Goal: Information Seeking & Learning: Learn about a topic

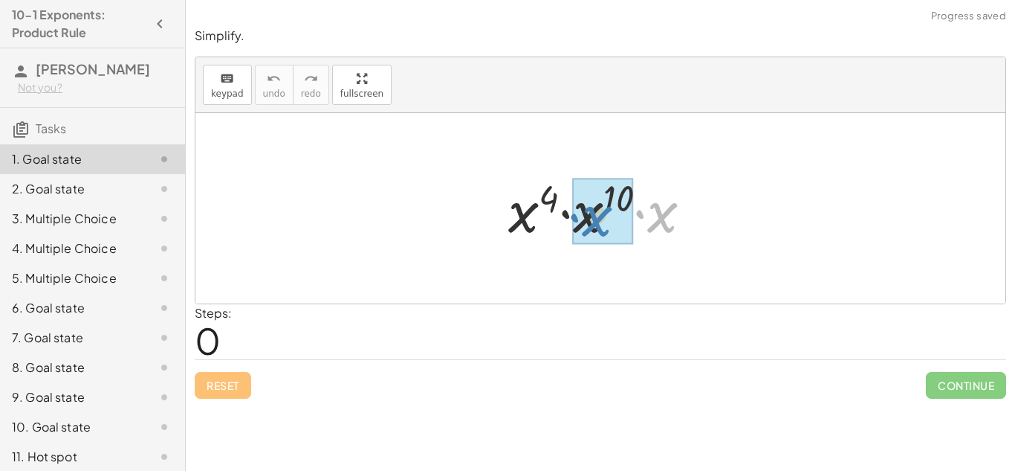
drag, startPoint x: 653, startPoint y: 223, endPoint x: 587, endPoint y: 227, distance: 66.3
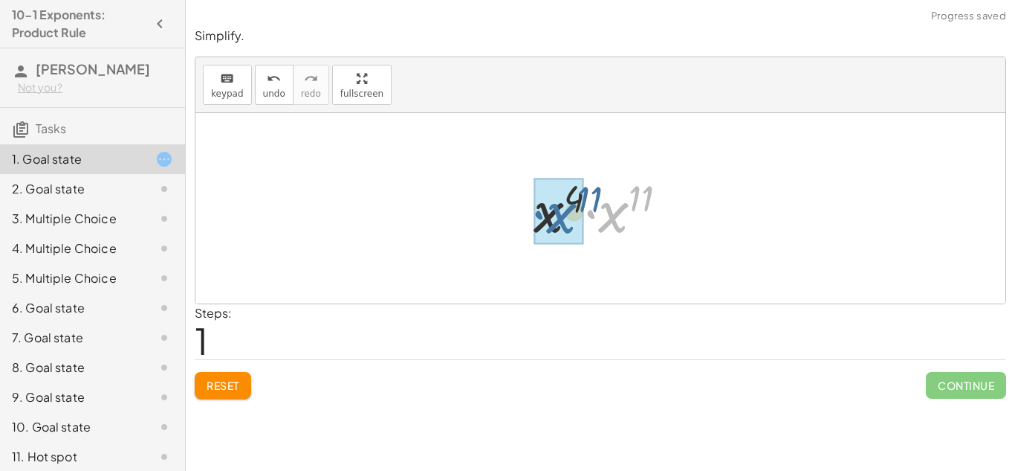
drag, startPoint x: 607, startPoint y: 219, endPoint x: 552, endPoint y: 219, distance: 55.8
drag, startPoint x: 637, startPoint y: 201, endPoint x: 590, endPoint y: 201, distance: 46.8
click at [590, 201] on div at bounding box center [605, 209] width 149 height 74
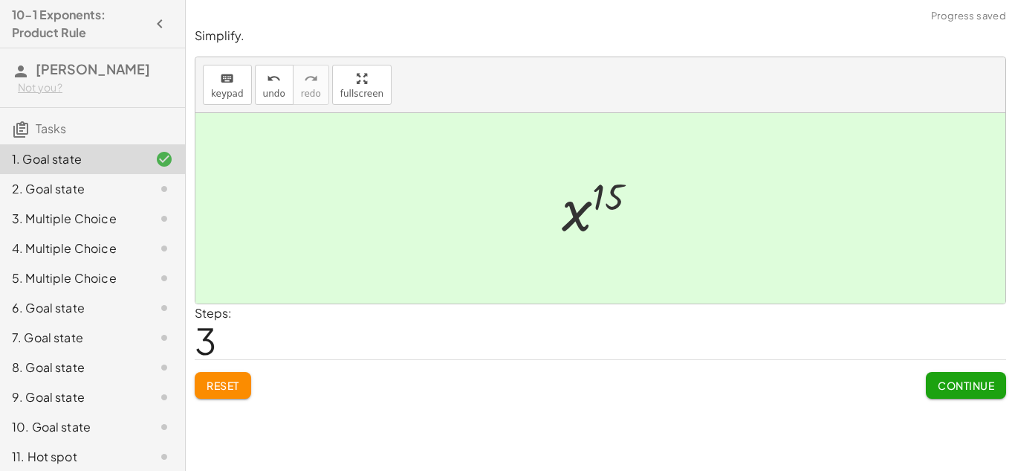
click at [951, 380] on span "Continue" at bounding box center [966, 384] width 56 height 13
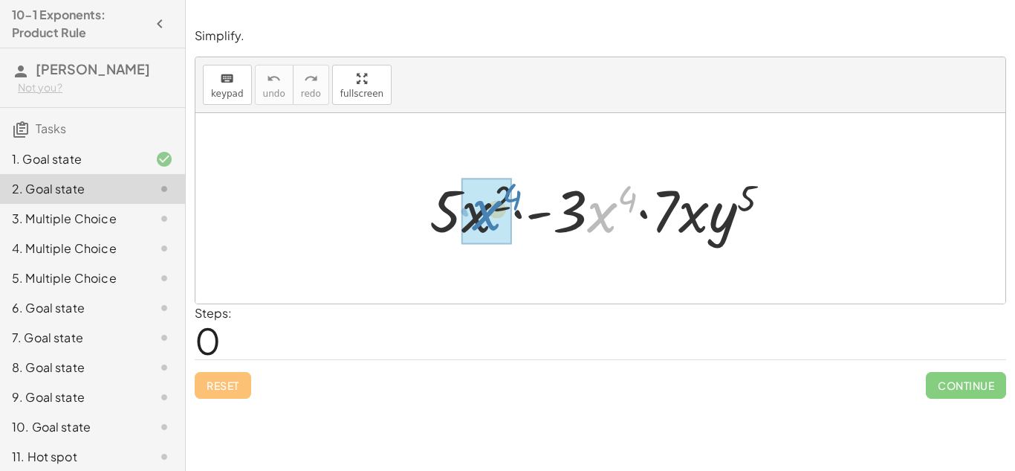
drag, startPoint x: 604, startPoint y: 222, endPoint x: 488, endPoint y: 220, distance: 116.0
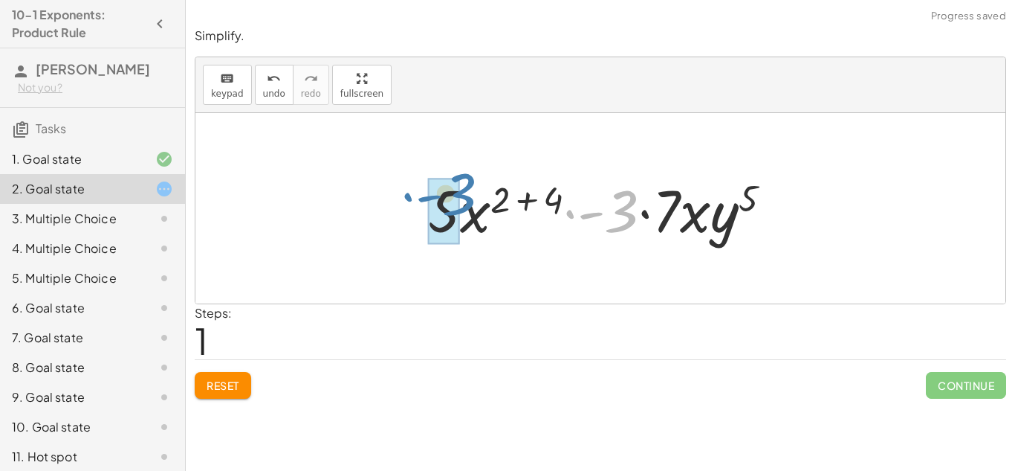
drag, startPoint x: 623, startPoint y: 221, endPoint x: 459, endPoint y: 205, distance: 165.0
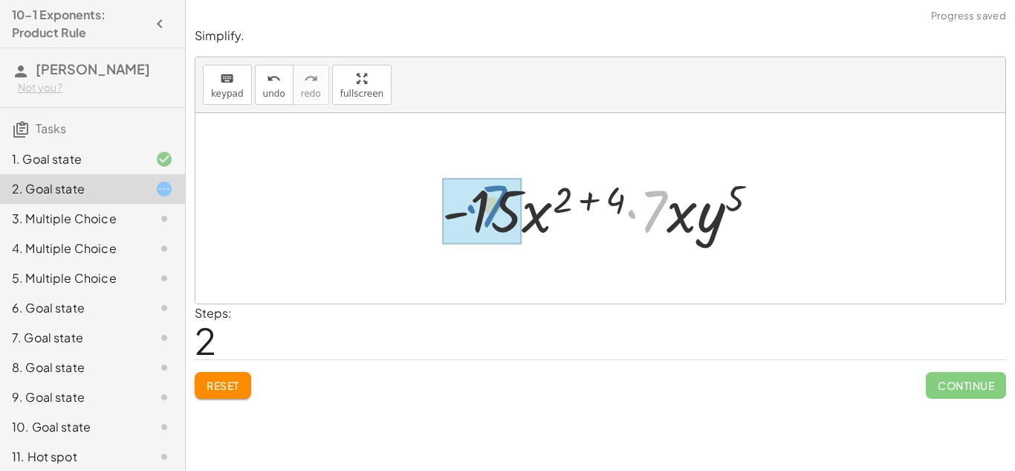
drag, startPoint x: 658, startPoint y: 222, endPoint x: 497, endPoint y: 218, distance: 161.4
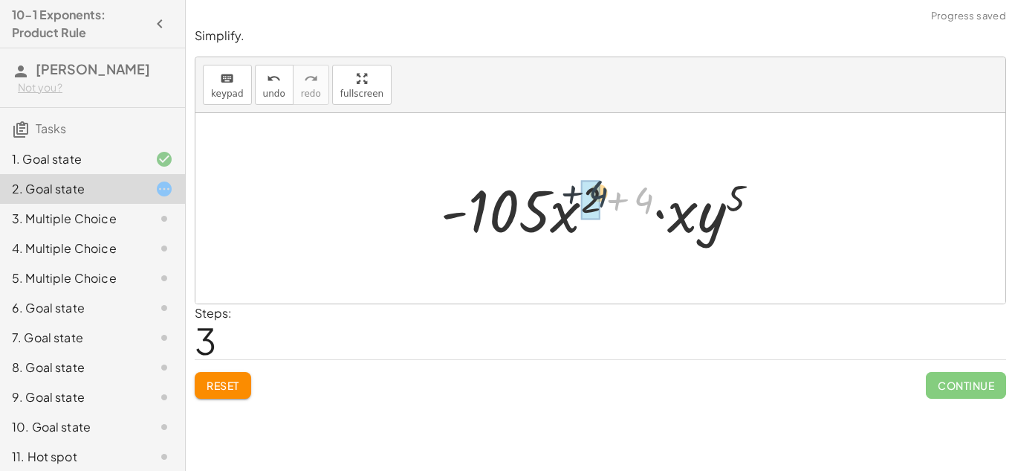
drag, startPoint x: 640, startPoint y: 199, endPoint x: 585, endPoint y: 192, distance: 55.5
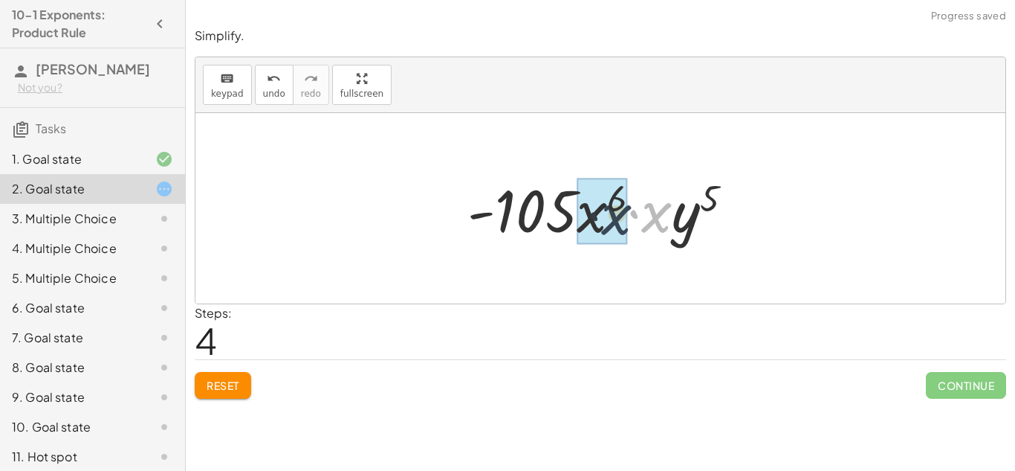
drag, startPoint x: 664, startPoint y: 222, endPoint x: 610, endPoint y: 225, distance: 53.6
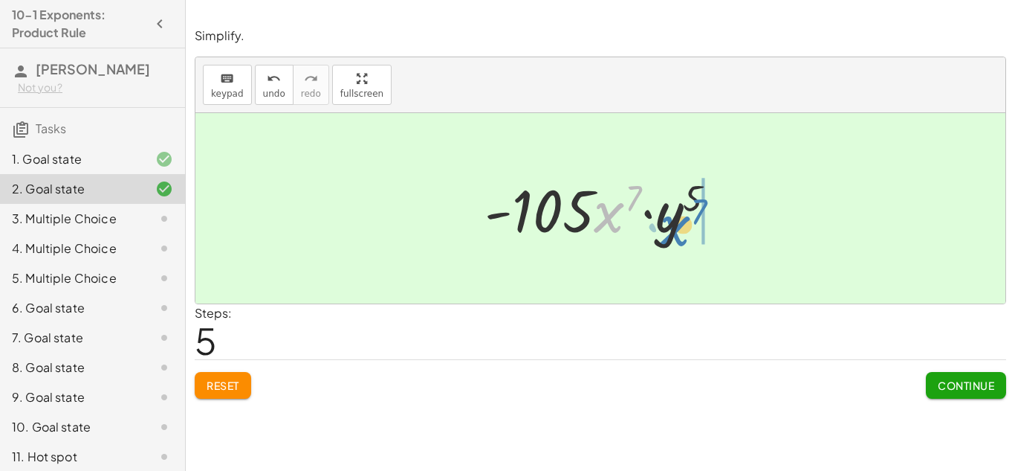
drag, startPoint x: 572, startPoint y: 233, endPoint x: 671, endPoint y: 234, distance: 99.6
click at [671, 234] on div at bounding box center [606, 208] width 259 height 77
click at [943, 384] on span "Continue" at bounding box center [966, 384] width 56 height 13
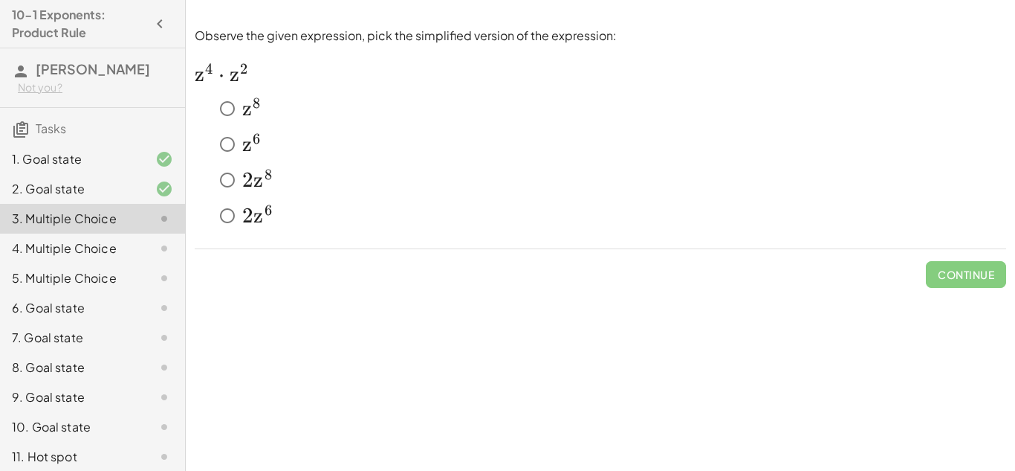
click at [247, 149] on span "z" at bounding box center [247, 144] width 10 height 25
click at [966, 281] on button "Check" at bounding box center [975, 274] width 62 height 27
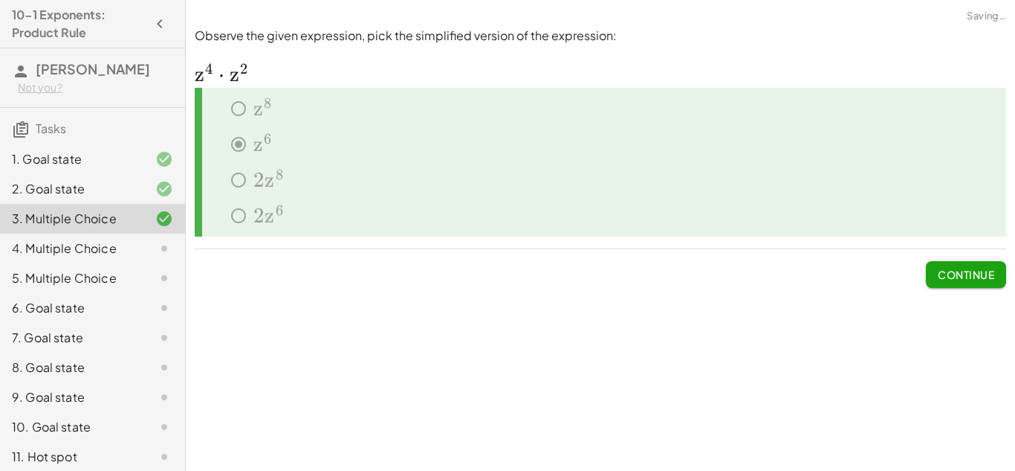
click at [966, 280] on span "Continue" at bounding box center [966, 274] width 56 height 13
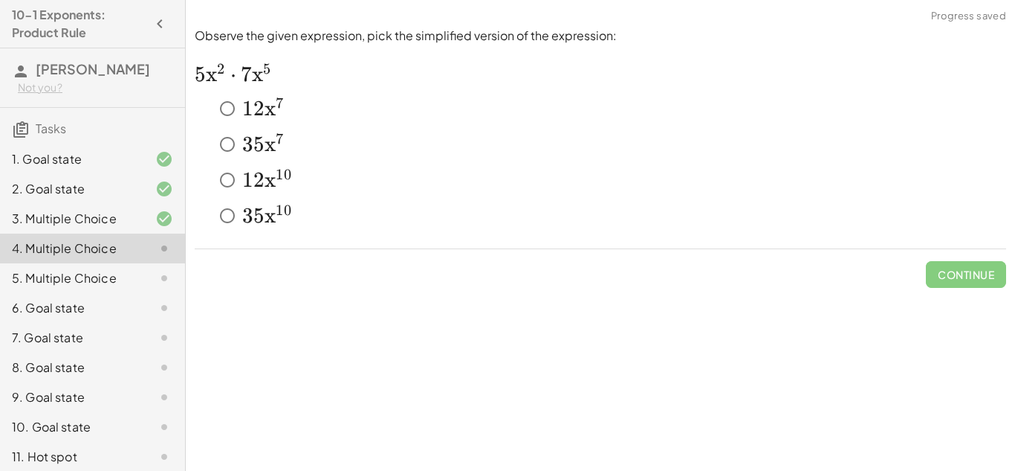
click at [250, 213] on span "3" at bounding box center [247, 215] width 11 height 25
click at [256, 146] on span "5" at bounding box center [258, 144] width 11 height 25
click at [983, 261] on button "Check" at bounding box center [975, 274] width 62 height 27
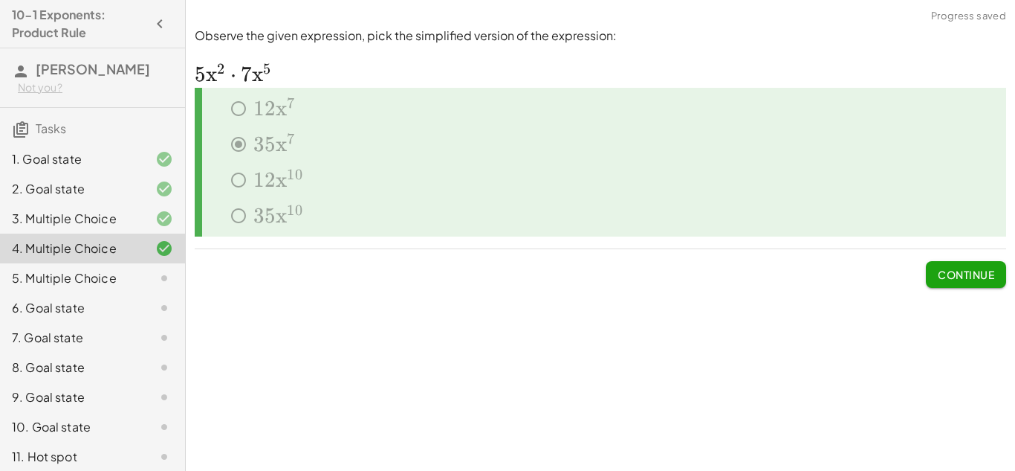
click at [995, 278] on button "Continue" at bounding box center [966, 274] width 80 height 27
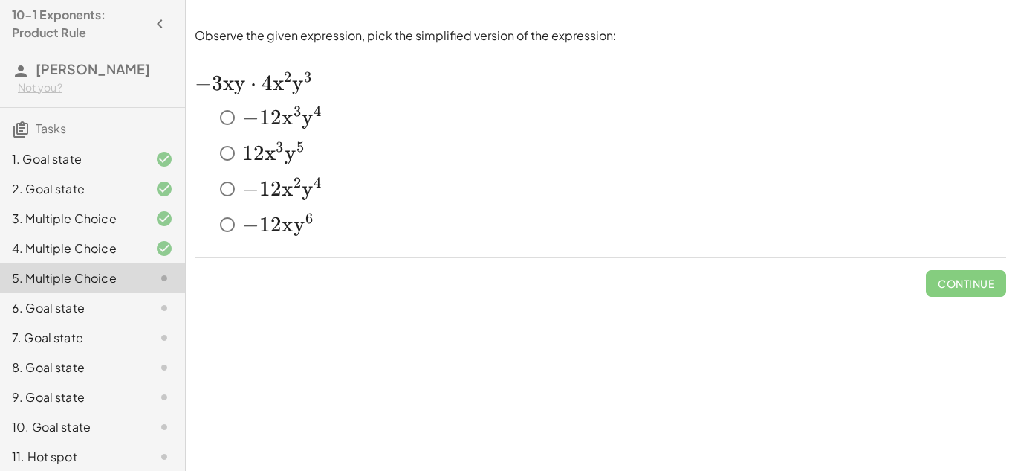
click at [306, 200] on span "y" at bounding box center [307, 188] width 11 height 25
click at [982, 279] on span "Check" at bounding box center [975, 283] width 39 height 13
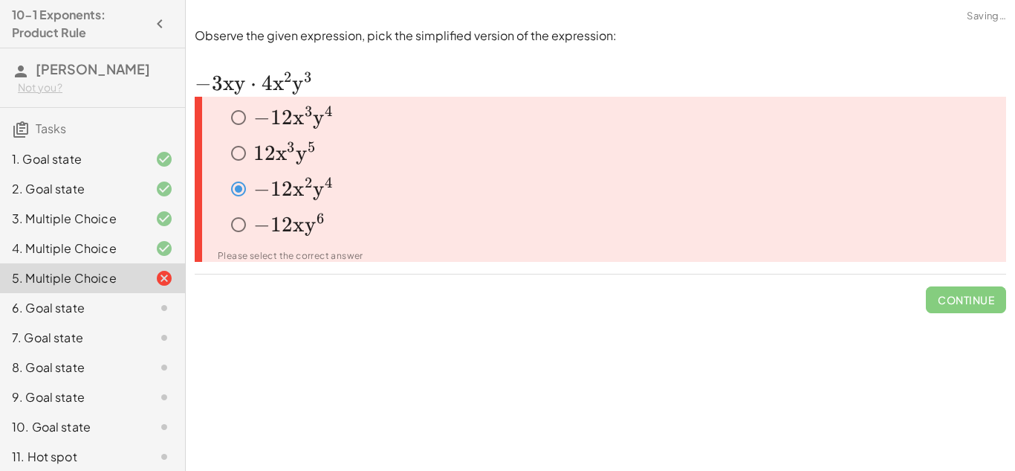
click at [305, 200] on span "2" at bounding box center [309, 188] width 9 height 25
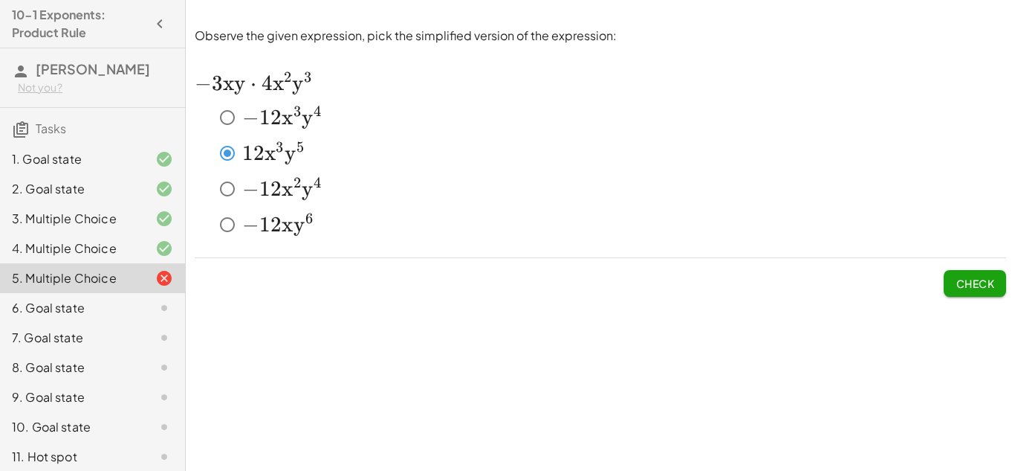
click at [306, 120] on span "y" at bounding box center [307, 117] width 11 height 25
click at [955, 268] on span "Check" at bounding box center [975, 277] width 62 height 39
click at [955, 274] on button "Check" at bounding box center [975, 283] width 62 height 27
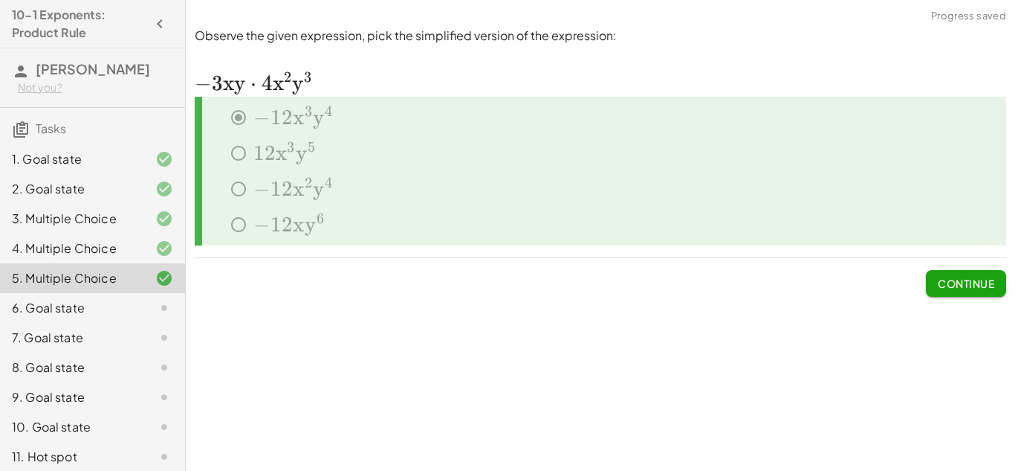
click at [989, 283] on span "Continue" at bounding box center [966, 283] width 56 height 13
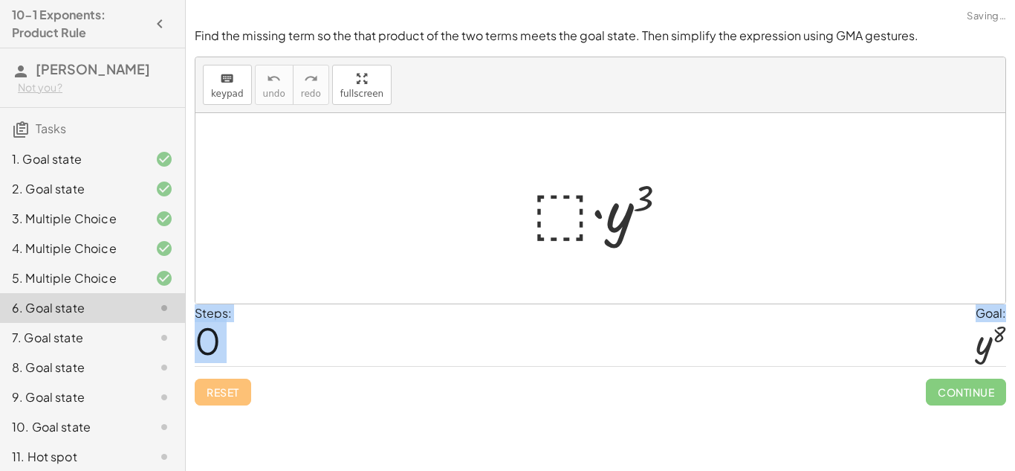
drag, startPoint x: 996, startPoint y: 329, endPoint x: 757, endPoint y: 271, distance: 246.1
click at [0, 0] on div "Find the missing term so the that product of the two terms meets the goal state…" at bounding box center [0, 0] width 0 height 0
click at [757, 272] on div at bounding box center [600, 208] width 810 height 190
drag, startPoint x: 981, startPoint y: 352, endPoint x: 972, endPoint y: 353, distance: 9.7
click at [972, 353] on div "Steps: 0 Goal: y 8" at bounding box center [601, 335] width 812 height 62
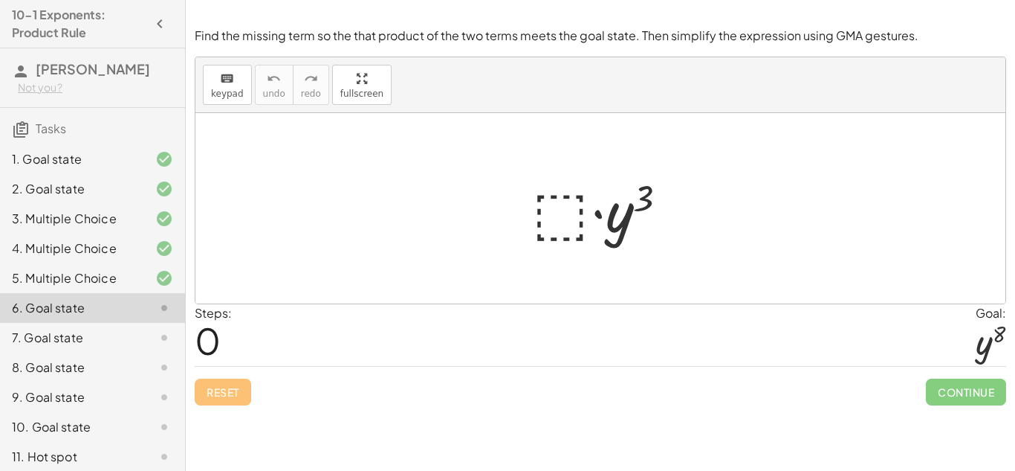
click at [578, 209] on div at bounding box center [606, 208] width 163 height 77
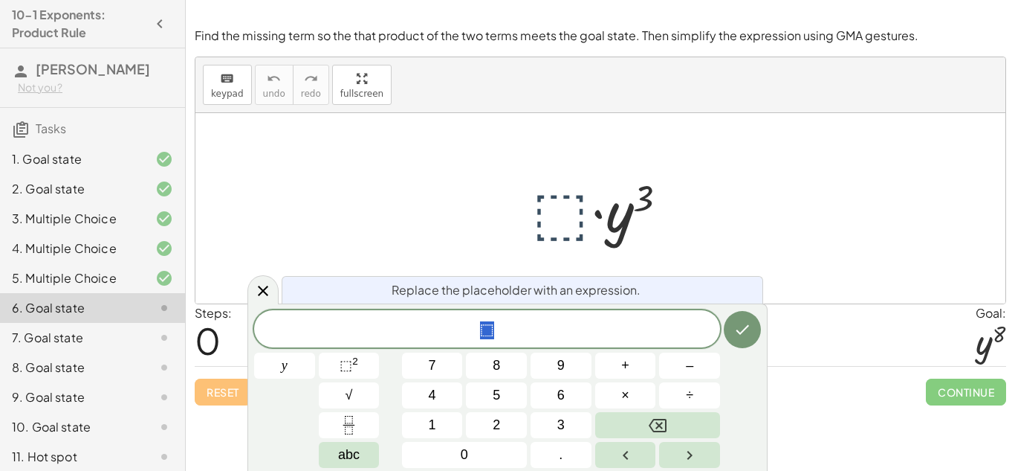
scroll to position [1, 0]
click at [373, 366] on button "⬚ 2" at bounding box center [349, 365] width 61 height 26
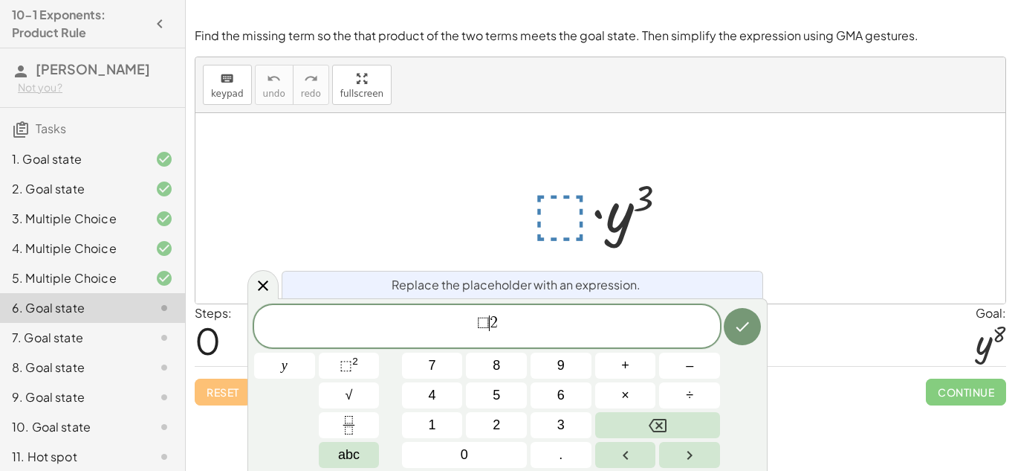
click at [485, 323] on span "⬚" at bounding box center [483, 322] width 13 height 16
click at [485, 332] on span "⬚ ​ 2" at bounding box center [487, 327] width 466 height 27
click at [482, 325] on span "⬚" at bounding box center [479, 322] width 13 height 16
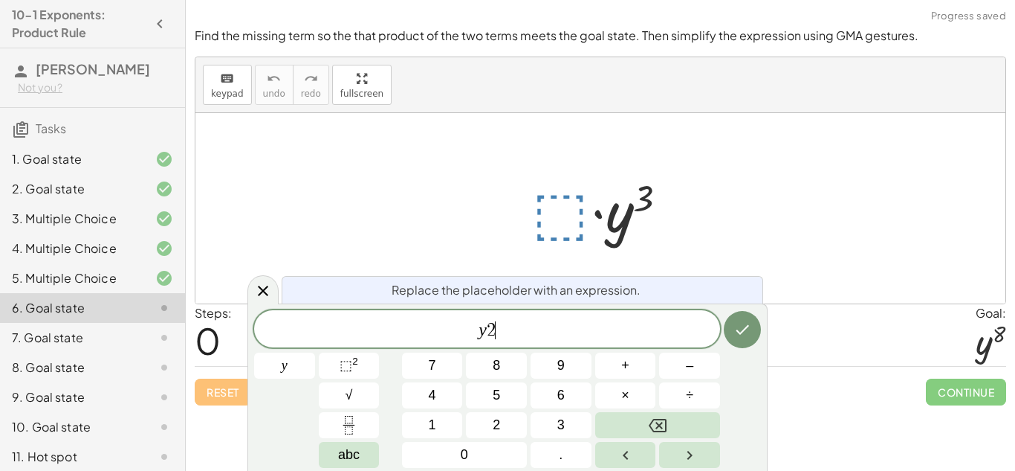
click at [494, 326] on span "y 2 ​" at bounding box center [487, 330] width 466 height 21
click at [343, 362] on span "⬚" at bounding box center [346, 365] width 13 height 15
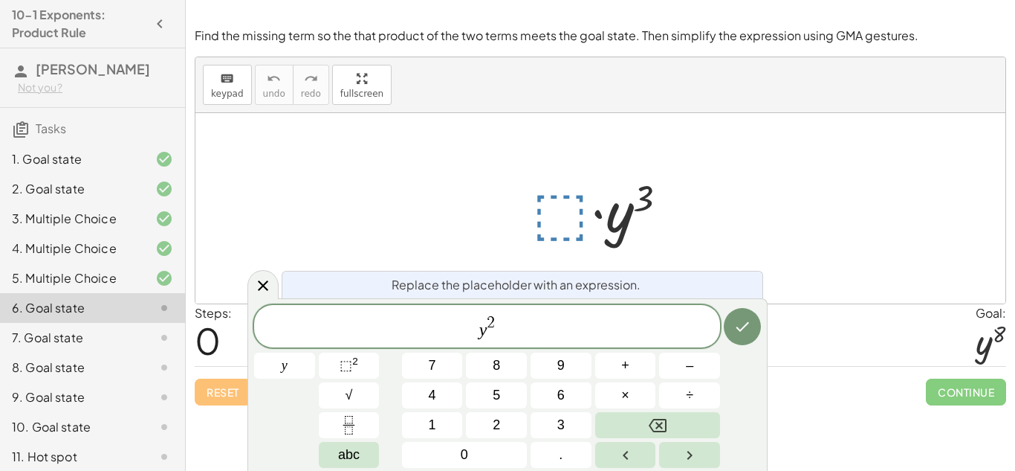
click at [491, 314] on span "2" at bounding box center [491, 322] width 8 height 16
click at [749, 337] on button "Done" at bounding box center [742, 326] width 37 height 37
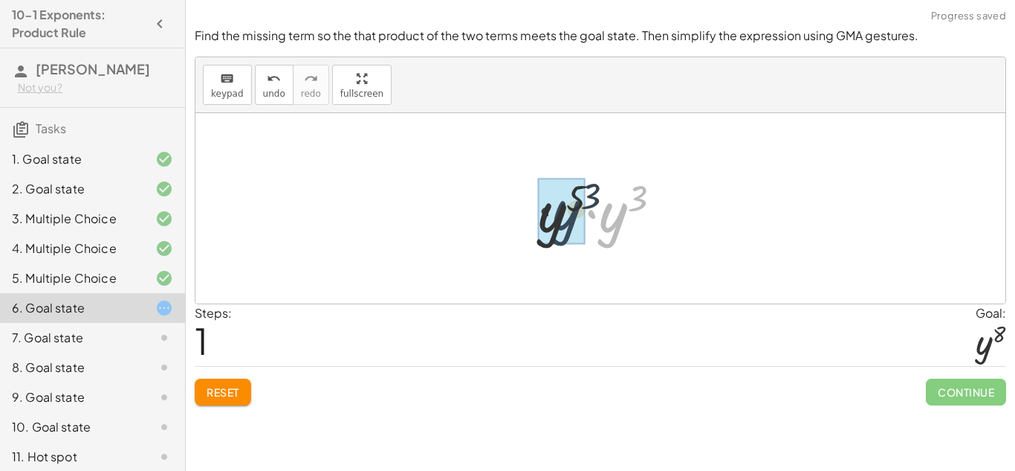
drag, startPoint x: 621, startPoint y: 231, endPoint x: 572, endPoint y: 229, distance: 49.9
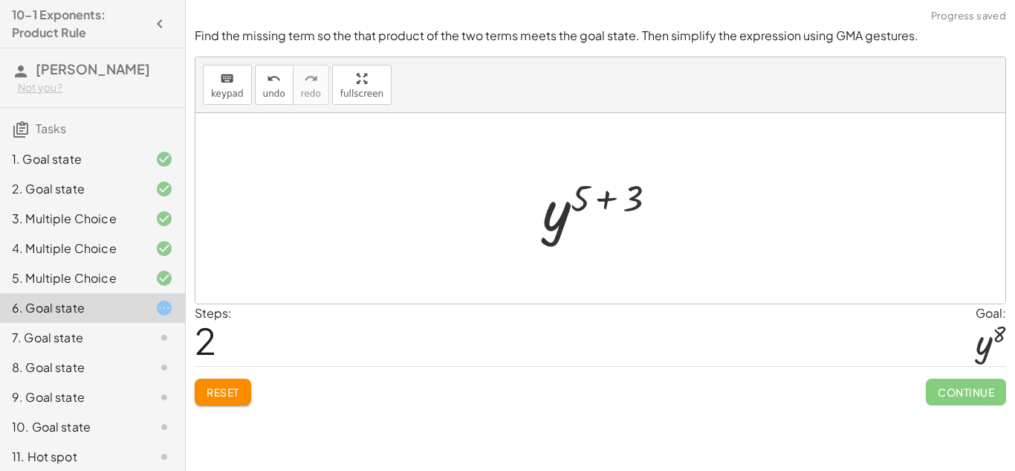
click at [635, 202] on div at bounding box center [606, 209] width 142 height 74
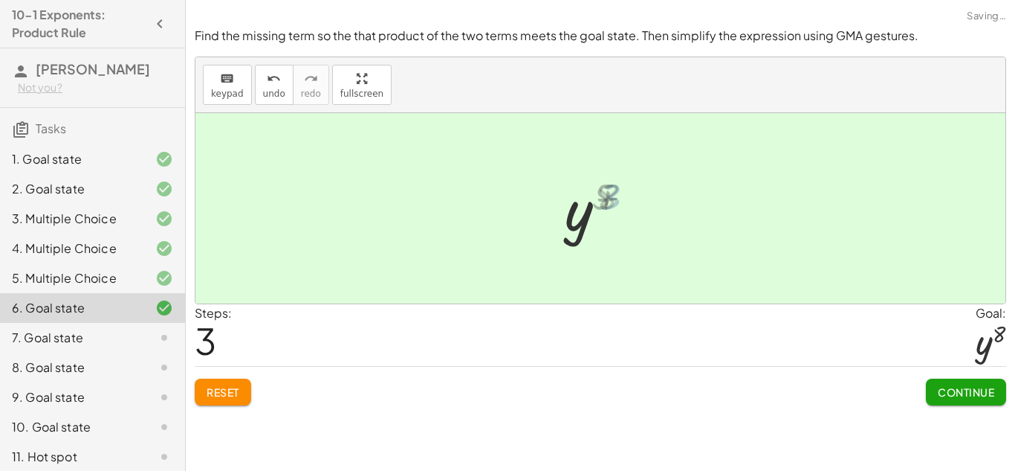
drag, startPoint x: 635, startPoint y: 202, endPoint x: 626, endPoint y: 201, distance: 9.0
click at [626, 201] on div at bounding box center [606, 209] width 90 height 74
click at [928, 383] on button "Continue" at bounding box center [966, 391] width 80 height 27
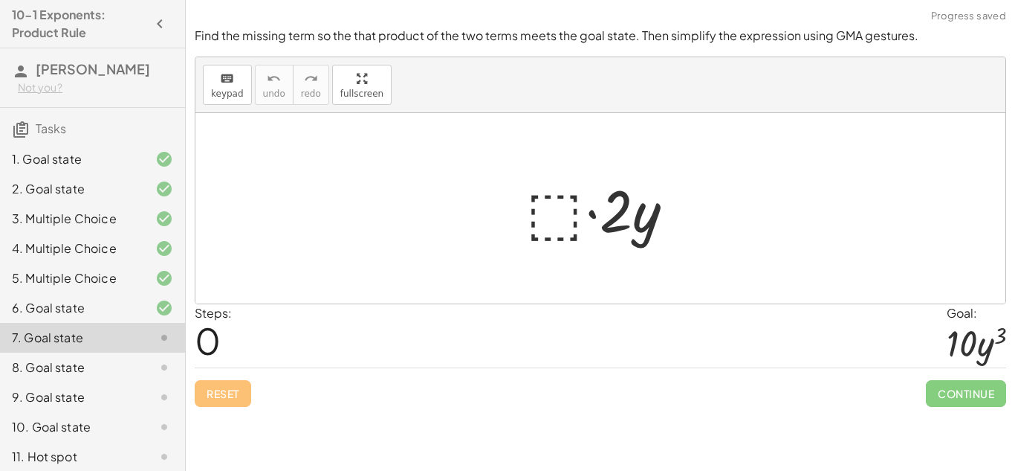
click at [542, 211] on div at bounding box center [606, 208] width 175 height 77
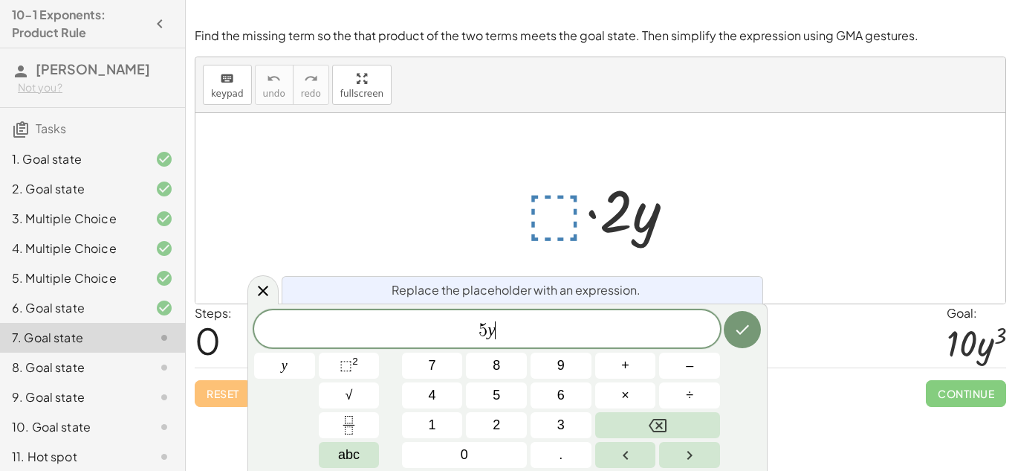
scroll to position [3, 0]
click at [352, 359] on sup "2" at bounding box center [355, 360] width 6 height 11
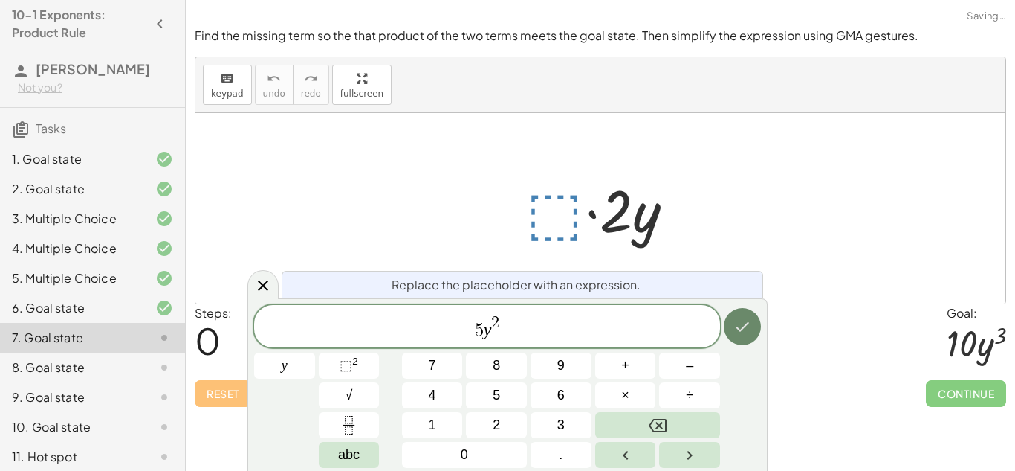
click at [749, 332] on icon "Done" at bounding box center [743, 326] width 18 height 18
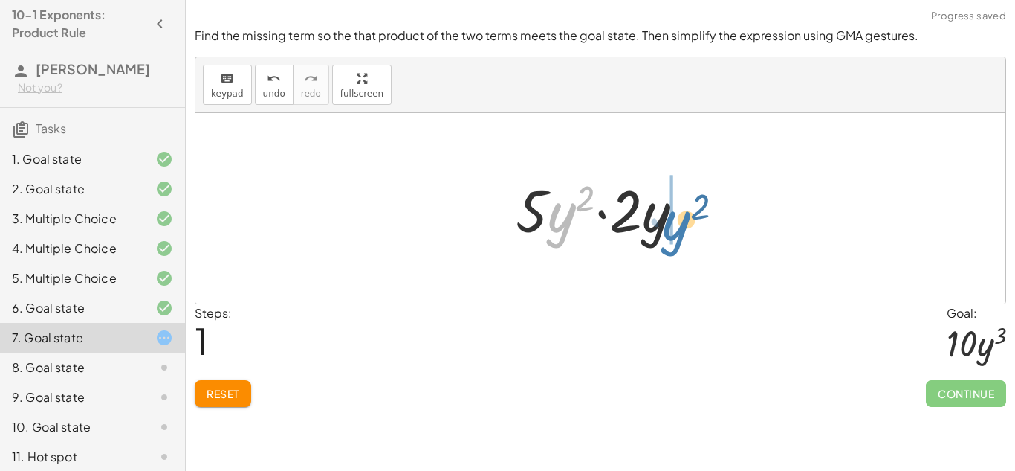
drag, startPoint x: 549, startPoint y: 231, endPoint x: 665, endPoint y: 239, distance: 115.5
click at [665, 239] on div at bounding box center [605, 208] width 195 height 77
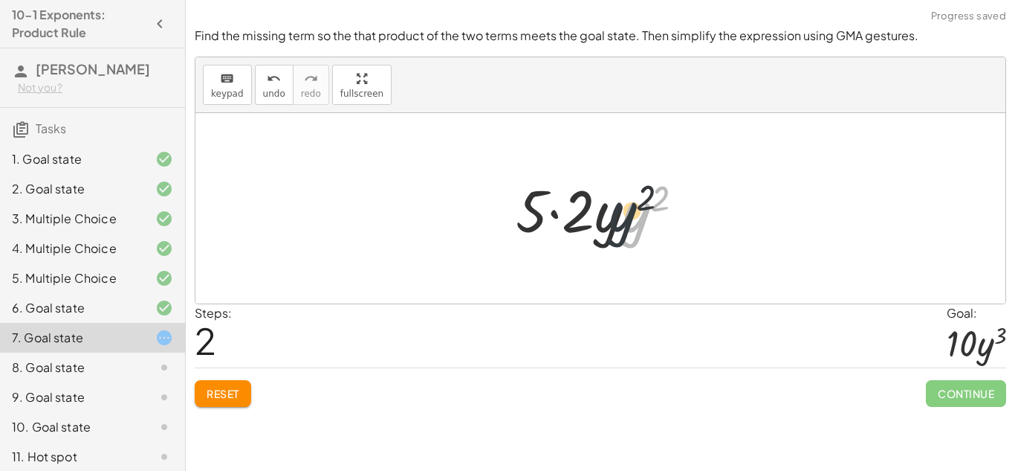
drag, startPoint x: 626, startPoint y: 228, endPoint x: 610, endPoint y: 227, distance: 16.4
click at [610, 227] on div at bounding box center [605, 208] width 195 height 77
drag, startPoint x: 618, startPoint y: 222, endPoint x: 646, endPoint y: 222, distance: 27.5
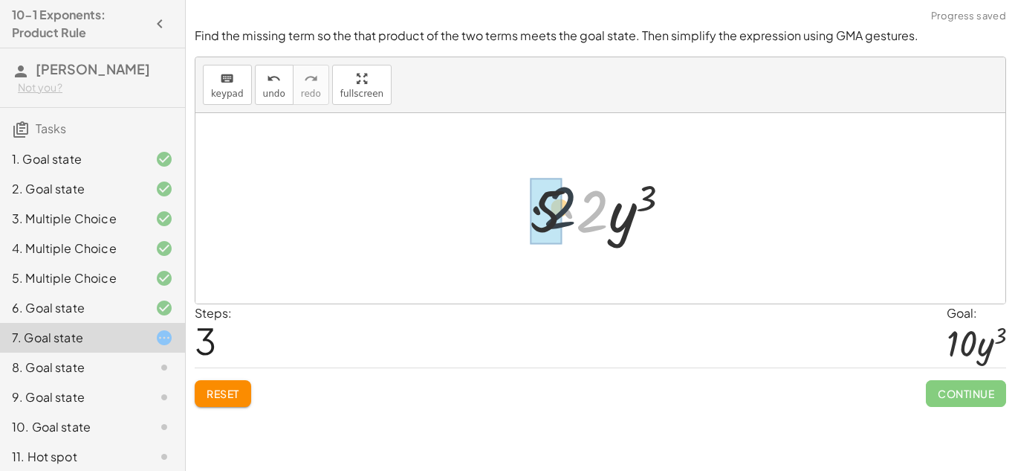
drag, startPoint x: 599, startPoint y: 205, endPoint x: 557, endPoint y: 202, distance: 42.5
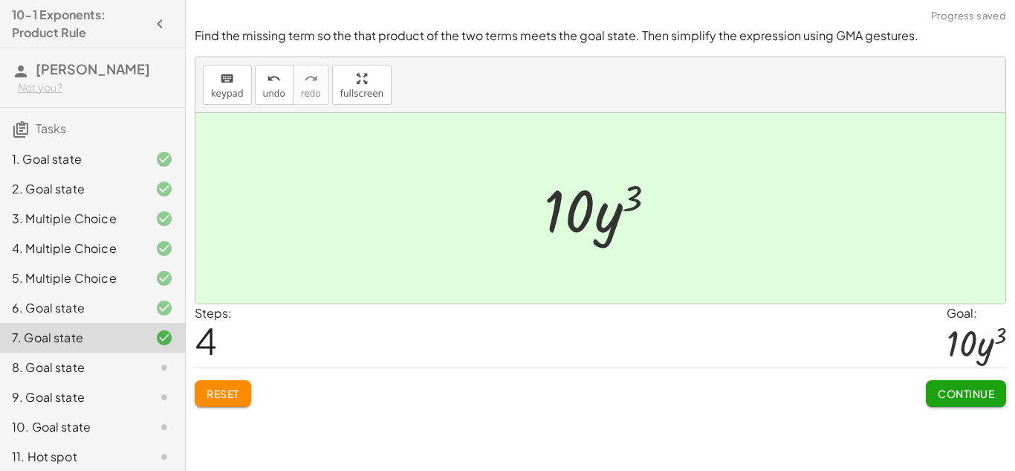
click at [974, 395] on span "Continue" at bounding box center [966, 393] width 56 height 13
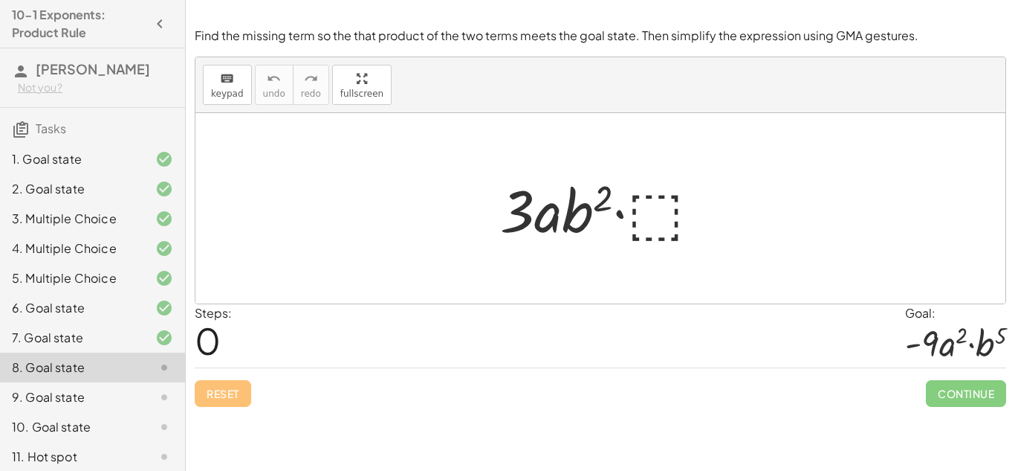
click at [641, 227] on div at bounding box center [606, 208] width 227 height 77
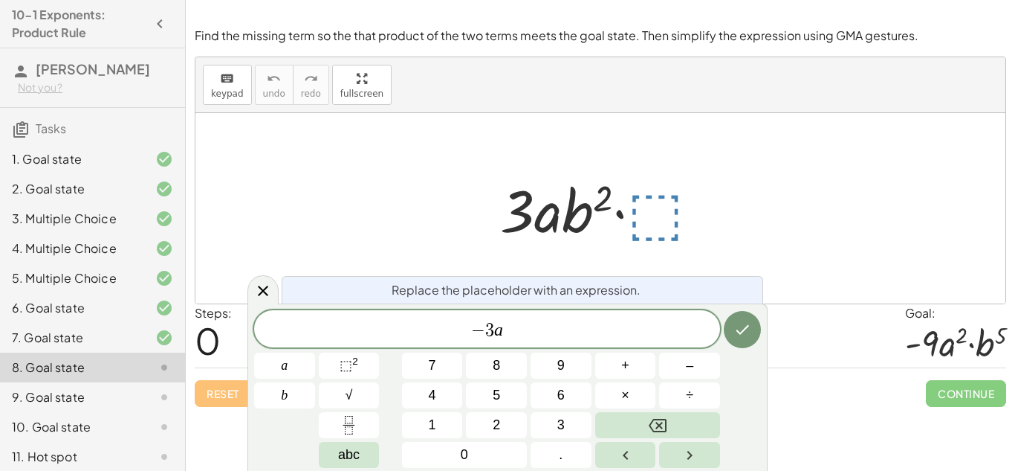
scroll to position [7, 0]
click at [344, 358] on span "⬚" at bounding box center [346, 365] width 13 height 15
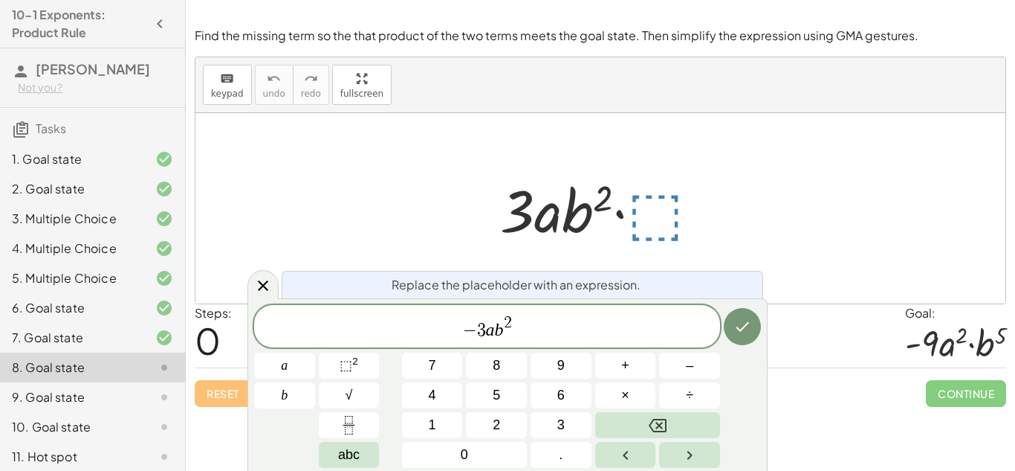
click at [505, 318] on span "2" at bounding box center [508, 322] width 8 height 16
click at [510, 321] on span "2 ​" at bounding box center [508, 323] width 8 height 16
click at [743, 321] on icon "Done" at bounding box center [743, 326] width 18 height 18
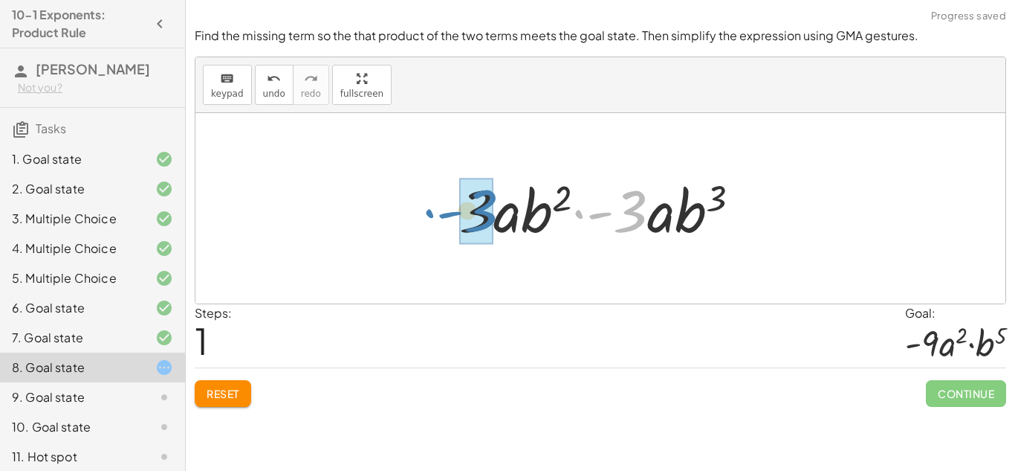
drag, startPoint x: 624, startPoint y: 216, endPoint x: 474, endPoint y: 216, distance: 149.4
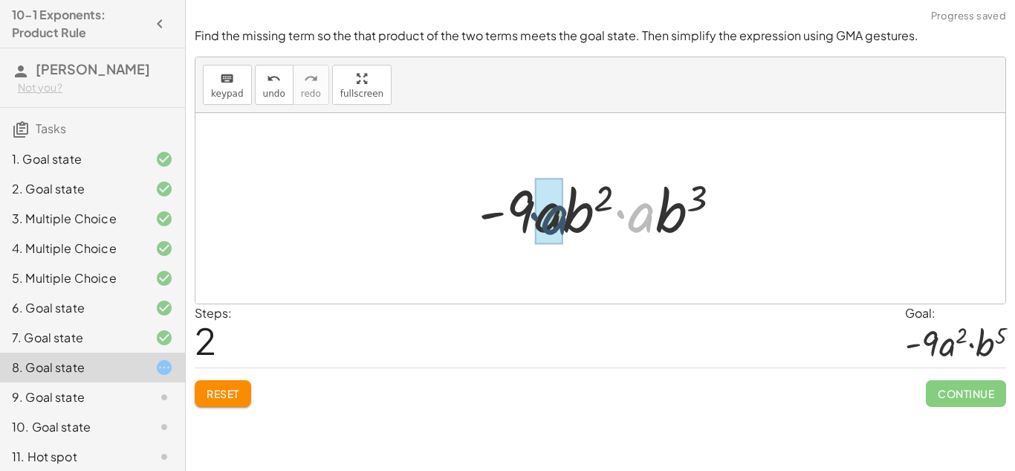
drag, startPoint x: 636, startPoint y: 224, endPoint x: 543, endPoint y: 224, distance: 92.9
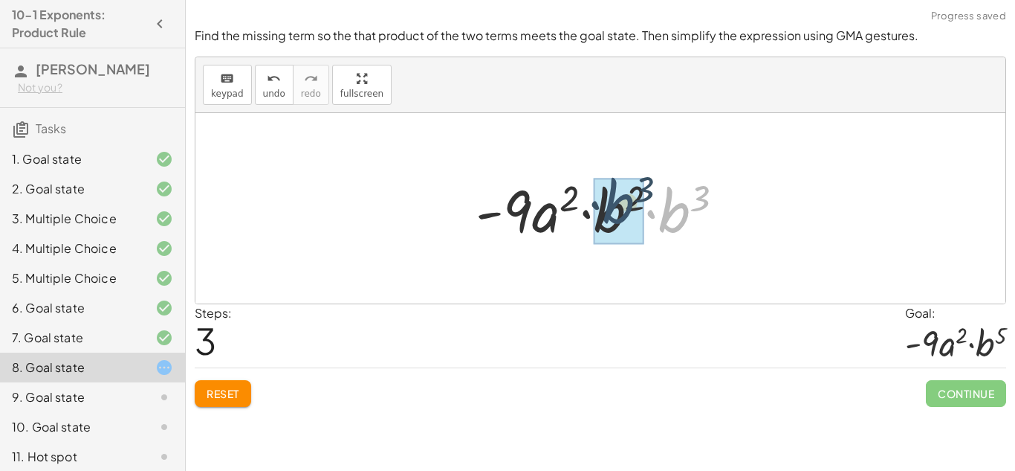
drag, startPoint x: 669, startPoint y: 218, endPoint x: 610, endPoint y: 209, distance: 59.4
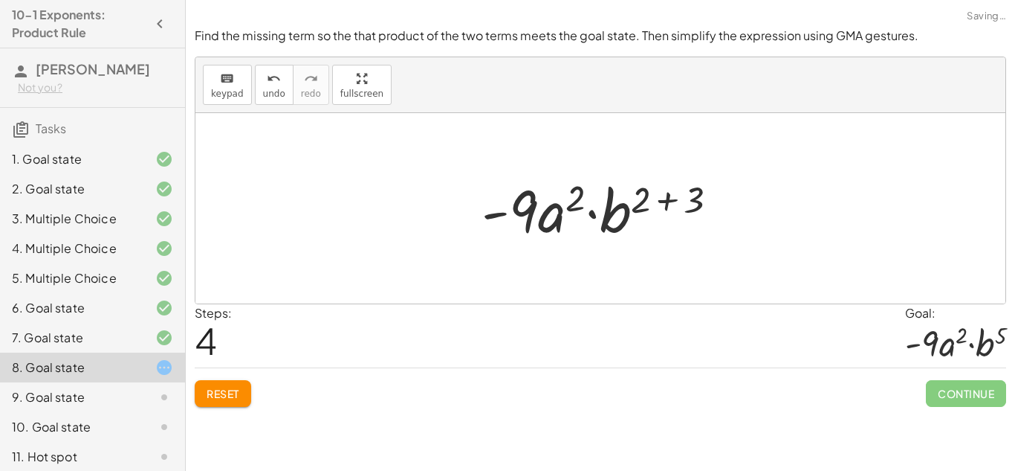
click at [695, 203] on div at bounding box center [605, 208] width 263 height 77
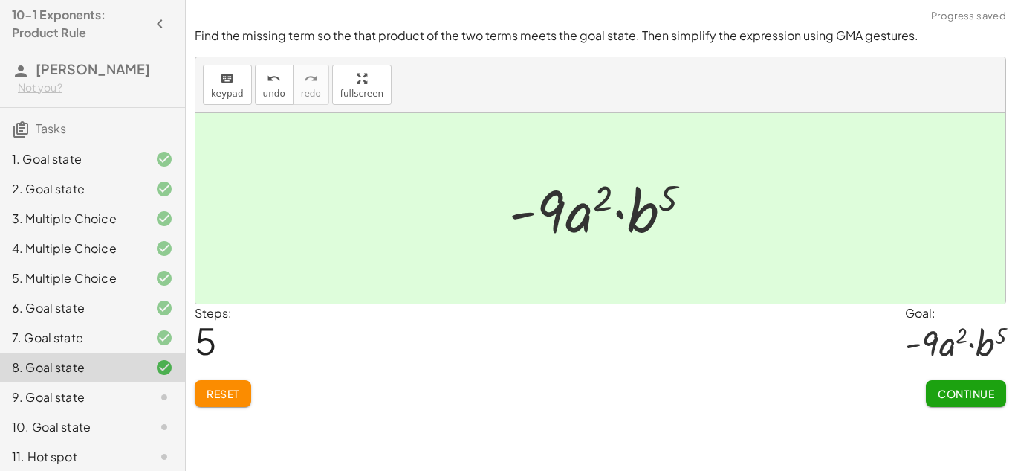
click at [993, 403] on button "Continue" at bounding box center [966, 393] width 80 height 27
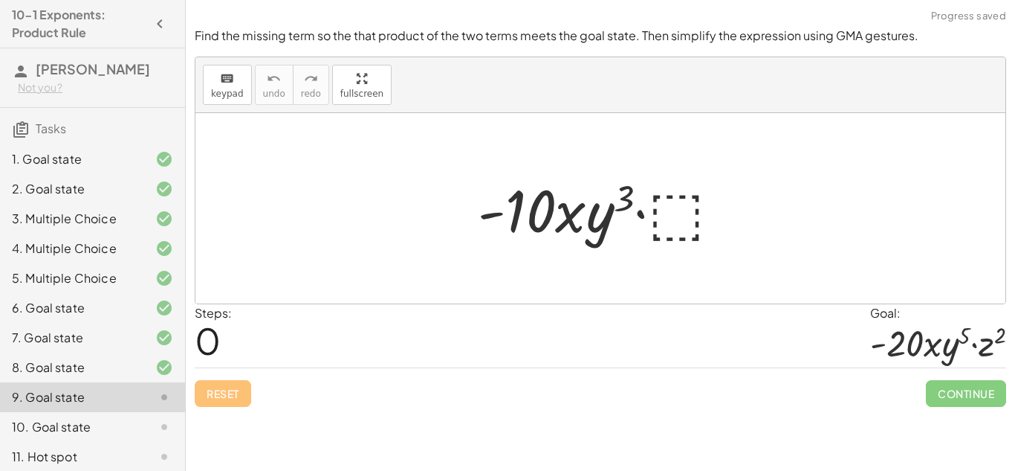
click at [663, 224] on div at bounding box center [606, 208] width 271 height 77
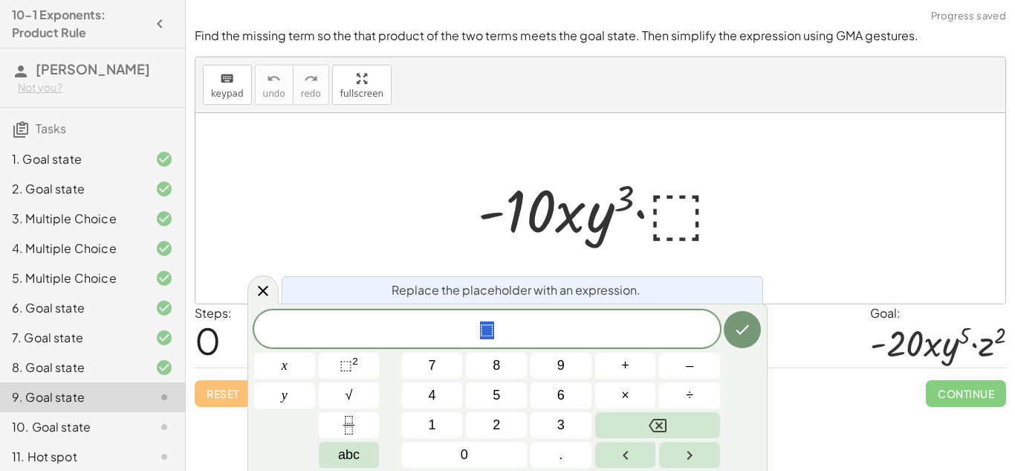
scroll to position [8, 0]
click at [505, 423] on button "2" at bounding box center [496, 425] width 61 height 26
click at [376, 354] on button "⬚ 2" at bounding box center [349, 365] width 61 height 26
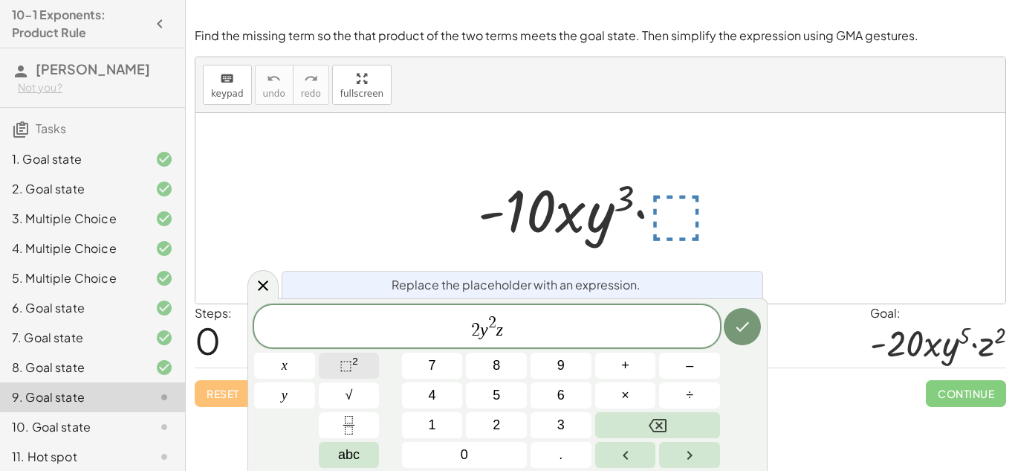
click at [351, 366] on span "⬚" at bounding box center [346, 365] width 13 height 15
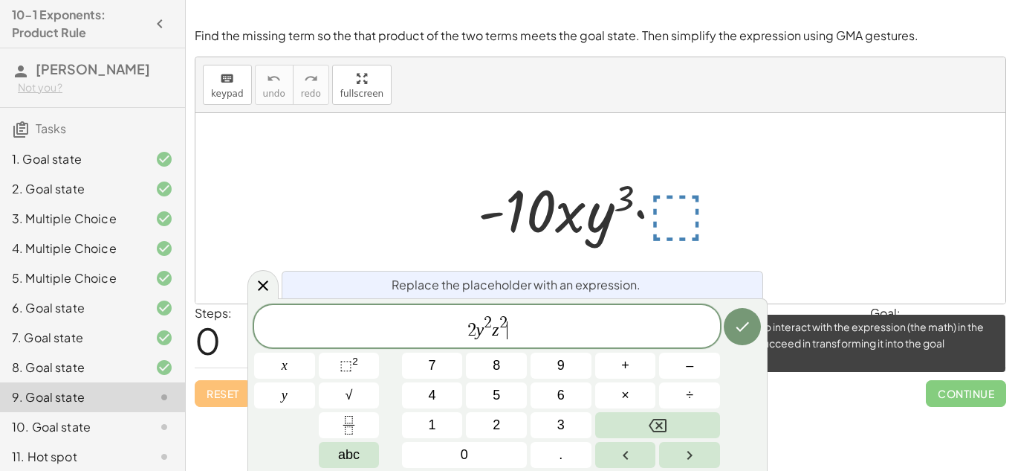
click at [981, 388] on span "Continue" at bounding box center [966, 393] width 80 height 27
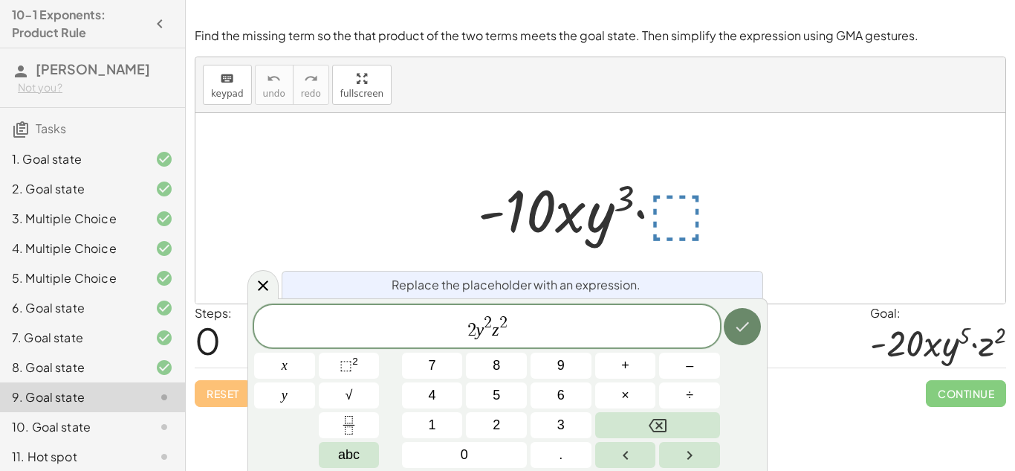
click at [749, 321] on icon "Done" at bounding box center [743, 326] width 18 height 18
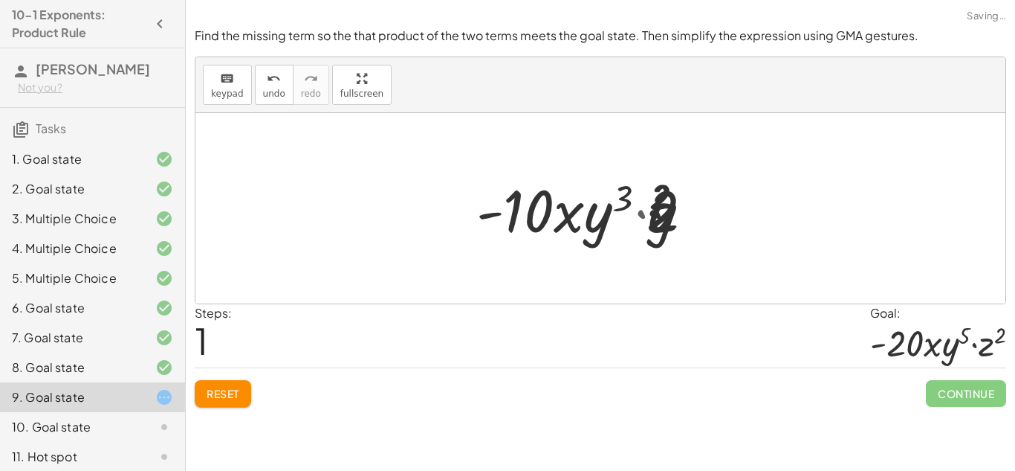
click at [749, 321] on div "Steps: 1 Goal: · - 20 · x · y 5 · z 2" at bounding box center [601, 336] width 812 height 64
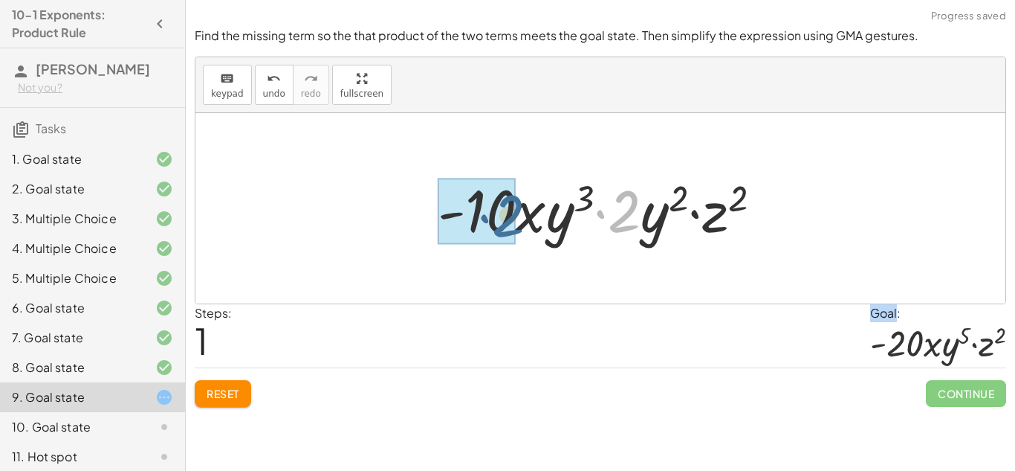
drag, startPoint x: 613, startPoint y: 215, endPoint x: 490, endPoint y: 217, distance: 123.4
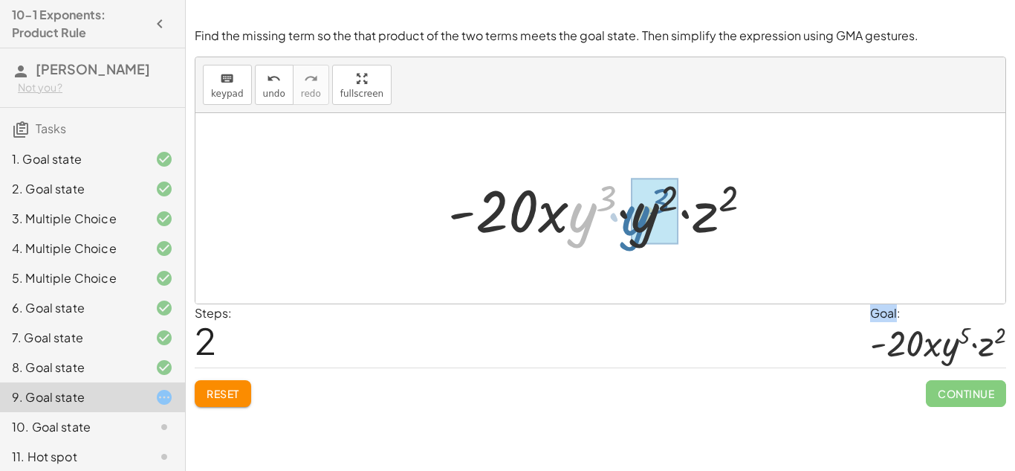
drag, startPoint x: 575, startPoint y: 219, endPoint x: 628, endPoint y: 222, distance: 53.6
click at [628, 222] on div at bounding box center [606, 208] width 331 height 77
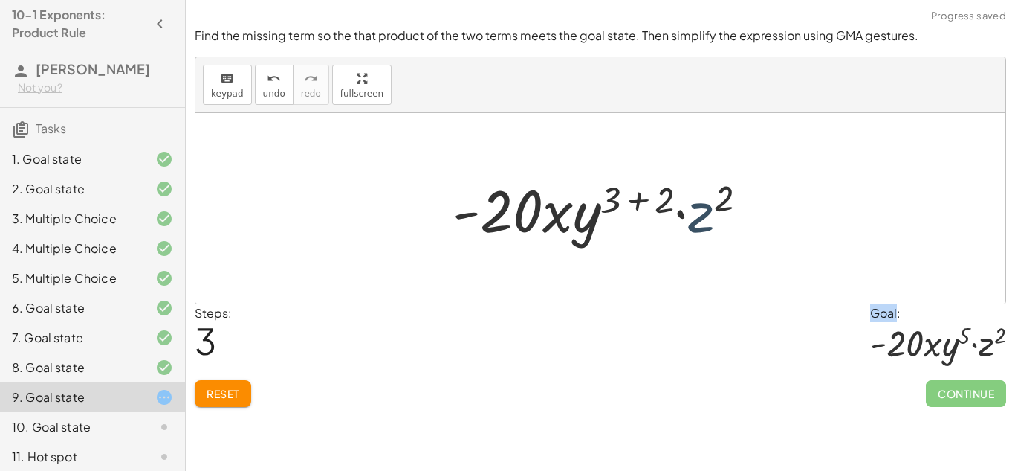
click at [697, 216] on div at bounding box center [606, 208] width 322 height 77
click at [668, 200] on div at bounding box center [606, 208] width 322 height 77
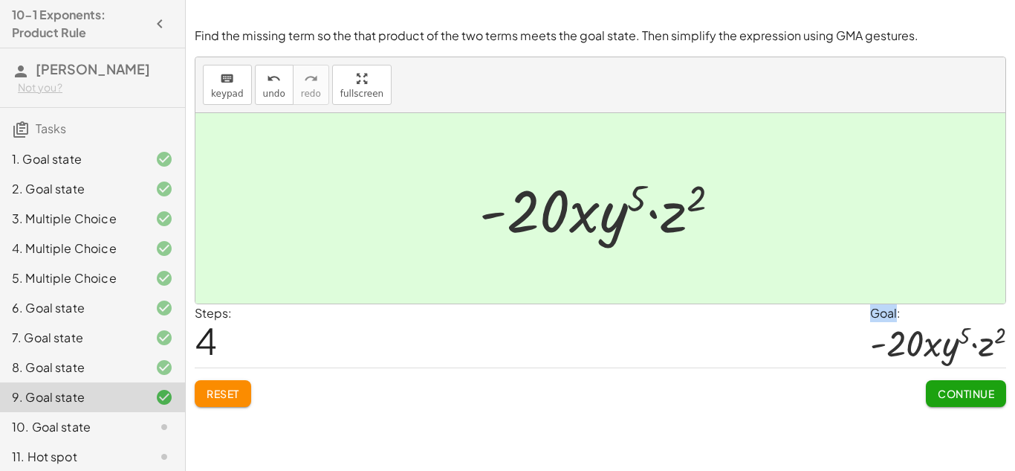
click at [951, 401] on button "Continue" at bounding box center [966, 393] width 80 height 27
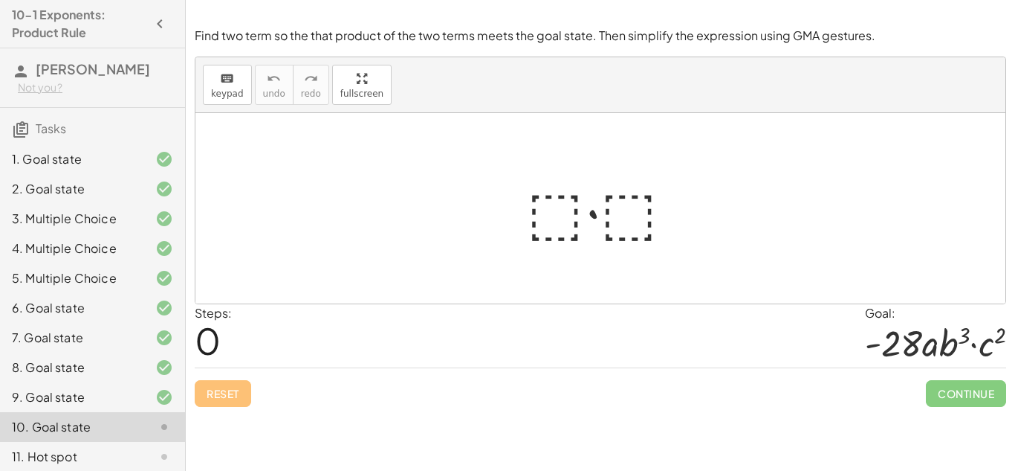
scroll to position [36, 0]
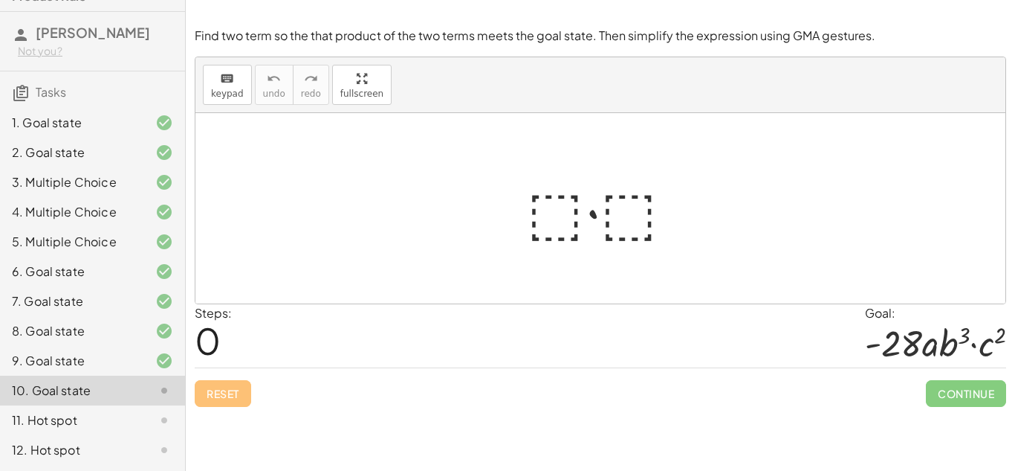
click at [566, 205] on div at bounding box center [607, 208] width 174 height 77
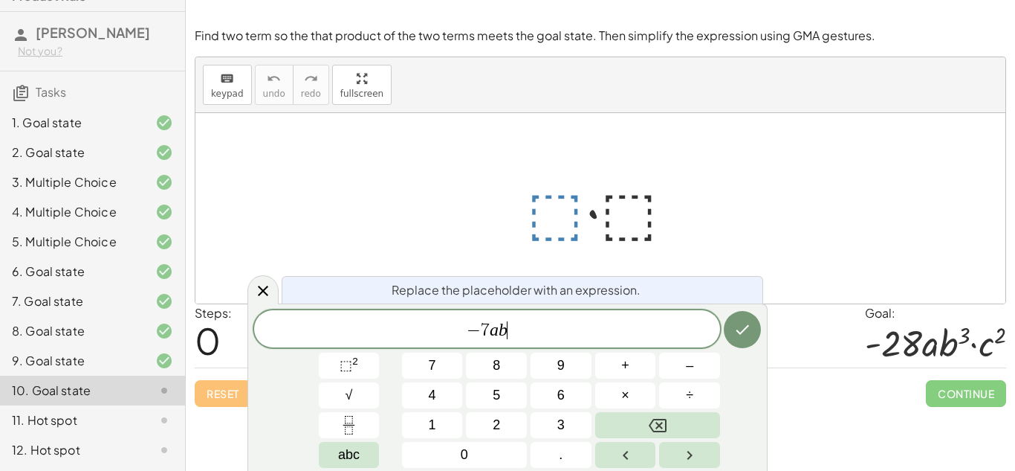
scroll to position [14, 0]
click at [746, 329] on icon "Done" at bounding box center [743, 329] width 18 height 18
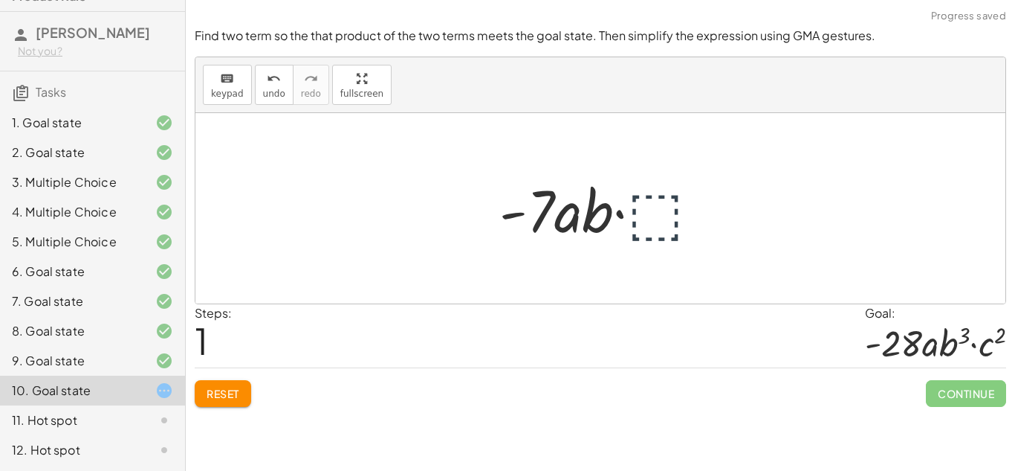
click at [644, 213] on div at bounding box center [606, 208] width 228 height 77
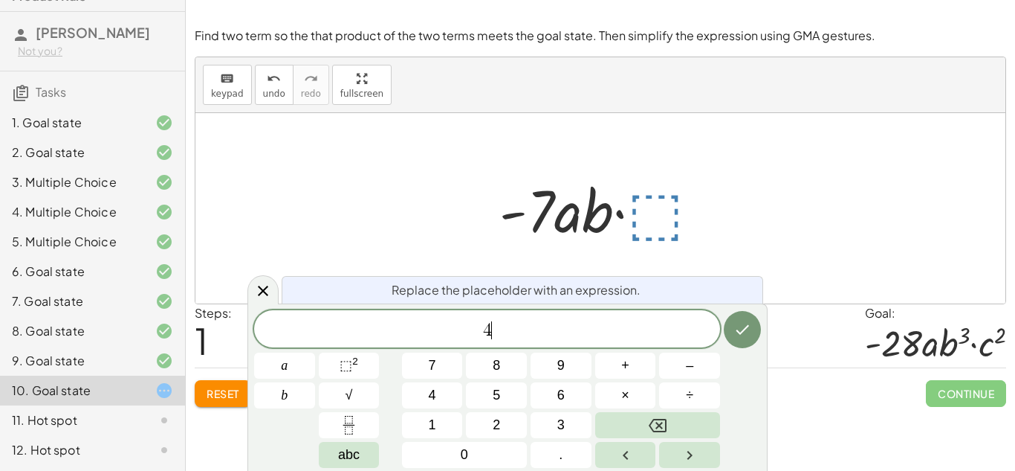
scroll to position [16, 0]
click at [270, 384] on button "b" at bounding box center [284, 395] width 61 height 26
click at [350, 358] on span "⬚" at bounding box center [346, 365] width 13 height 15
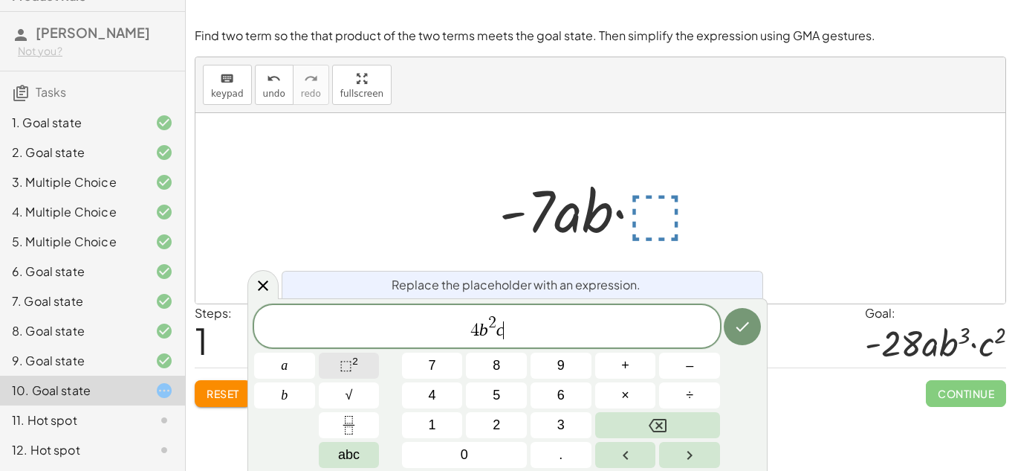
click at [369, 363] on button "⬚ 2" at bounding box center [349, 365] width 61 height 26
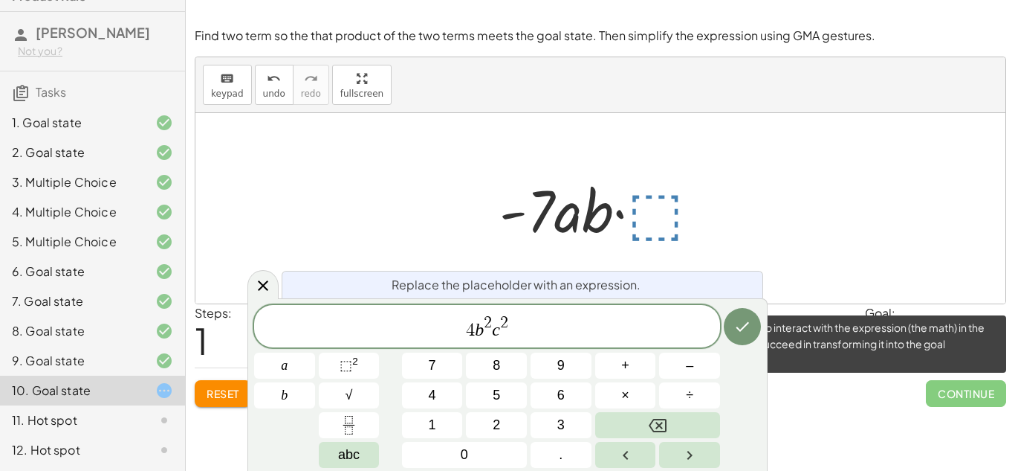
click at [968, 398] on span "Continue" at bounding box center [966, 393] width 80 height 27
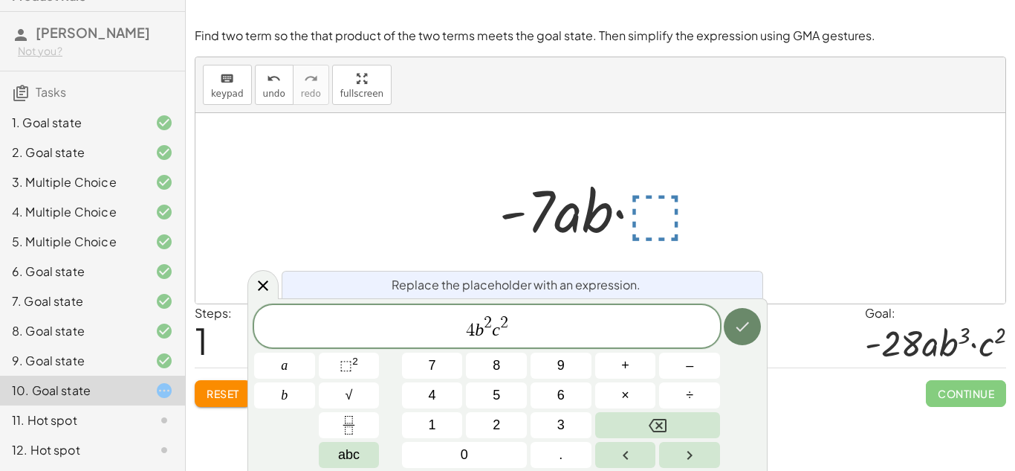
click at [746, 332] on icon "Done" at bounding box center [743, 326] width 18 height 18
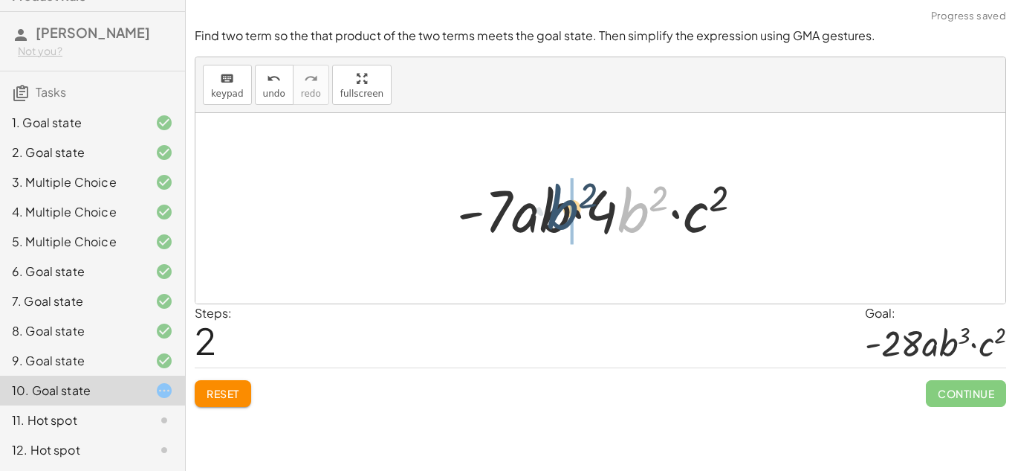
drag, startPoint x: 630, startPoint y: 211, endPoint x: 555, endPoint y: 209, distance: 75.9
click at [555, 209] on div at bounding box center [606, 208] width 312 height 77
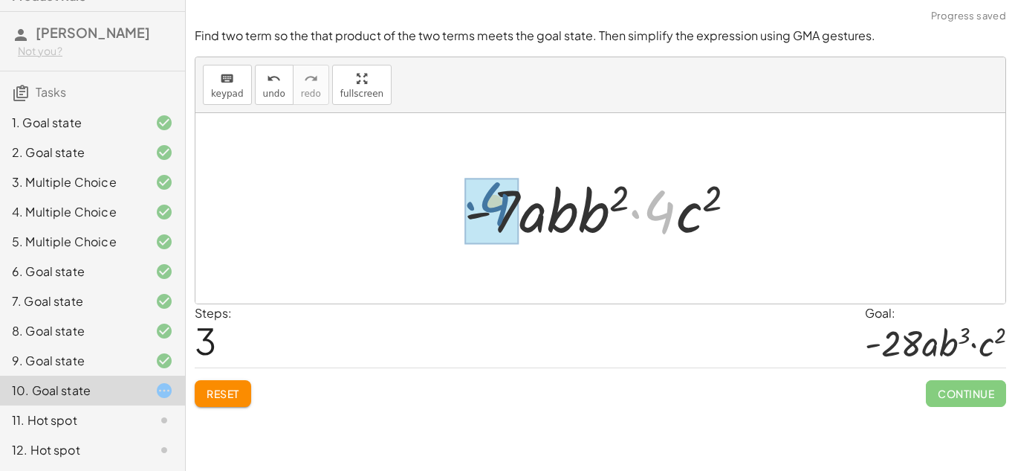
drag, startPoint x: 658, startPoint y: 210, endPoint x: 491, endPoint y: 202, distance: 166.7
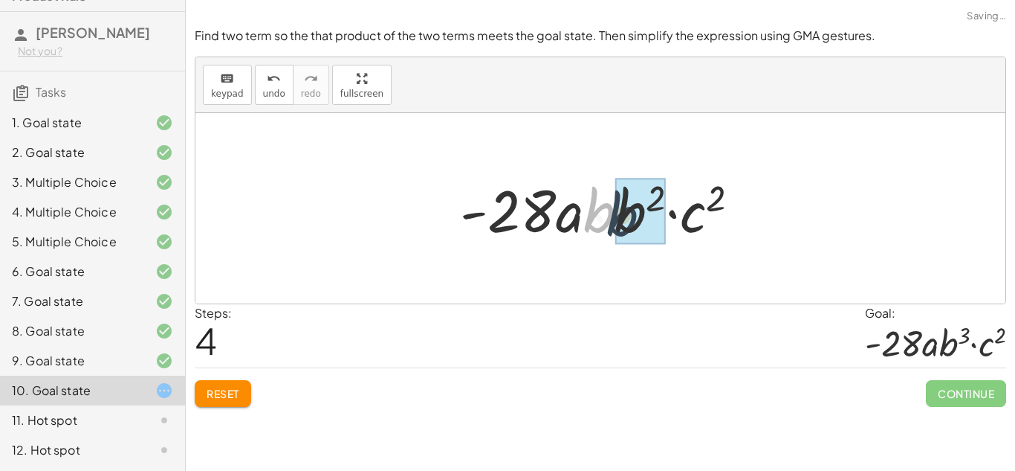
drag, startPoint x: 600, startPoint y: 209, endPoint x: 626, endPoint y: 214, distance: 26.5
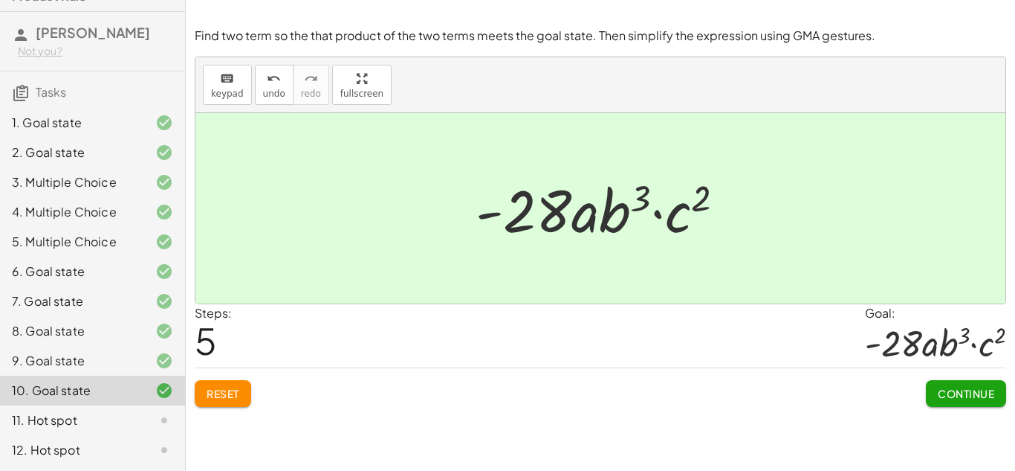
click at [0, 0] on div "Find two term so the that product of the two terms meets the goal state. Then s…" at bounding box center [0, 0] width 0 height 0
click at [955, 405] on button "Continue" at bounding box center [966, 393] width 80 height 27
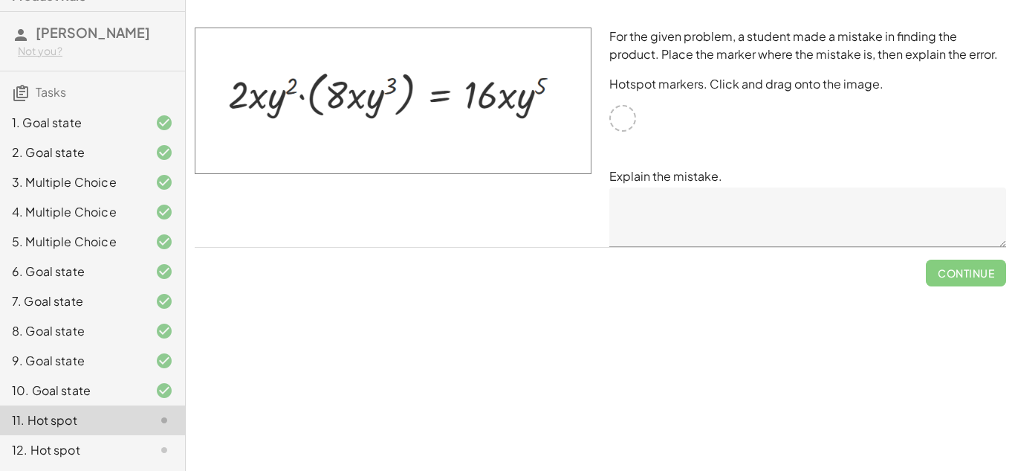
click at [620, 114] on div at bounding box center [623, 118] width 27 height 27
drag, startPoint x: 620, startPoint y: 114, endPoint x: 609, endPoint y: 114, distance: 11.1
click at [610, 114] on div at bounding box center [623, 118] width 27 height 27
drag, startPoint x: 621, startPoint y: 117, endPoint x: 688, endPoint y: 168, distance: 84.3
click at [688, 168] on div "For the given problem, a student made a mistake in finding the product. Place t…" at bounding box center [808, 137] width 415 height 237
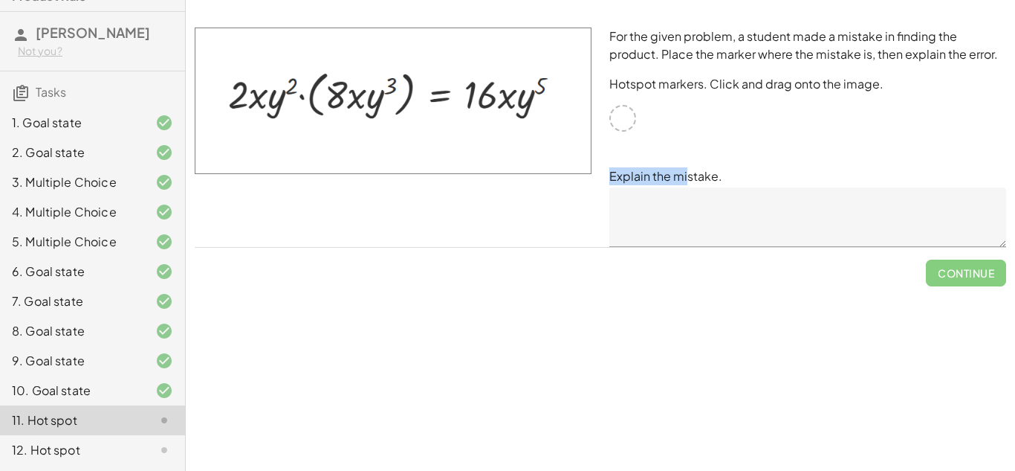
click at [681, 156] on div "For the given problem, a student made a mistake in finding the product. Place t…" at bounding box center [808, 137] width 415 height 237
click at [676, 192] on textarea at bounding box center [808, 216] width 397 height 59
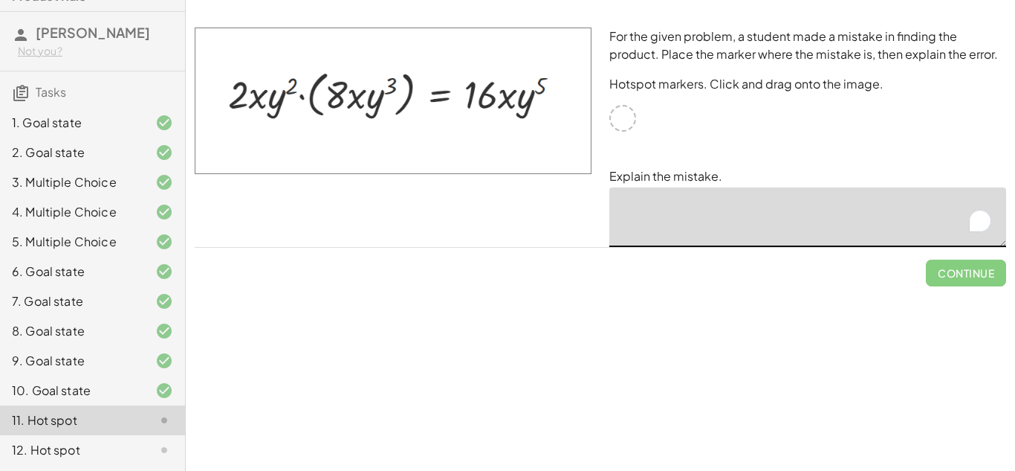
click at [626, 119] on div at bounding box center [623, 118] width 27 height 27
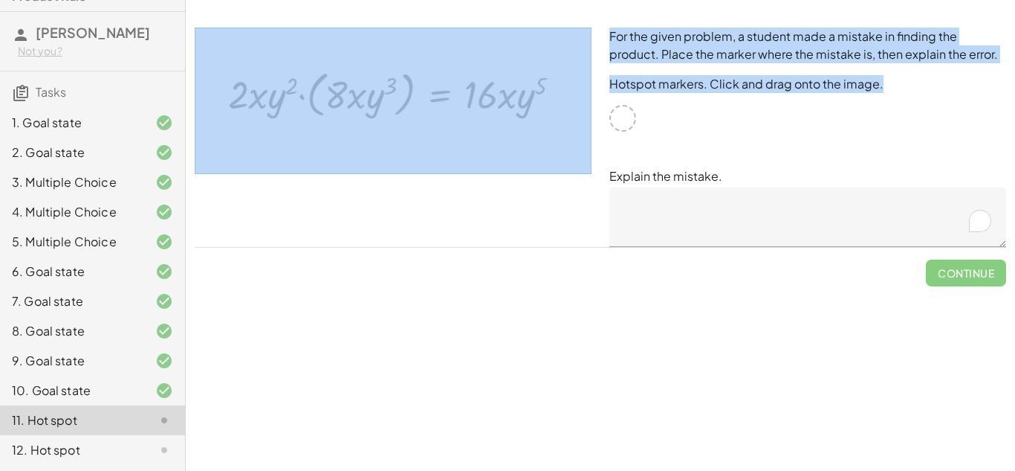
drag, startPoint x: 625, startPoint y: 121, endPoint x: 439, endPoint y: 103, distance: 187.5
click at [439, 103] on div "For the given problem, a student made a mistake in finding the product. Place t…" at bounding box center [601, 137] width 830 height 237
click at [439, 103] on img at bounding box center [393, 101] width 397 height 146
click at [398, 88] on img at bounding box center [393, 101] width 397 height 146
drag, startPoint x: 384, startPoint y: 90, endPoint x: 304, endPoint y: 106, distance: 81.8
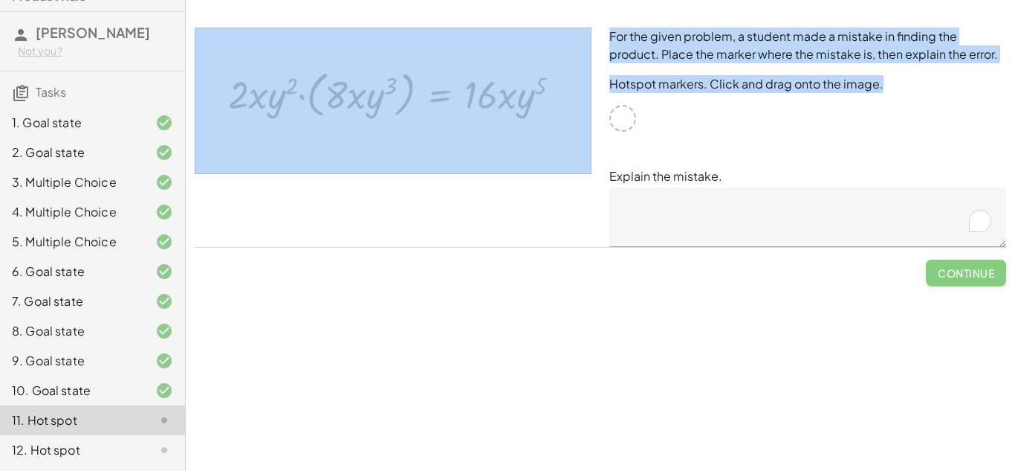
click at [304, 106] on img at bounding box center [393, 101] width 397 height 146
click at [662, 143] on div "For the given problem, a student made a mistake in finding the product. Place t…" at bounding box center [808, 137] width 415 height 237
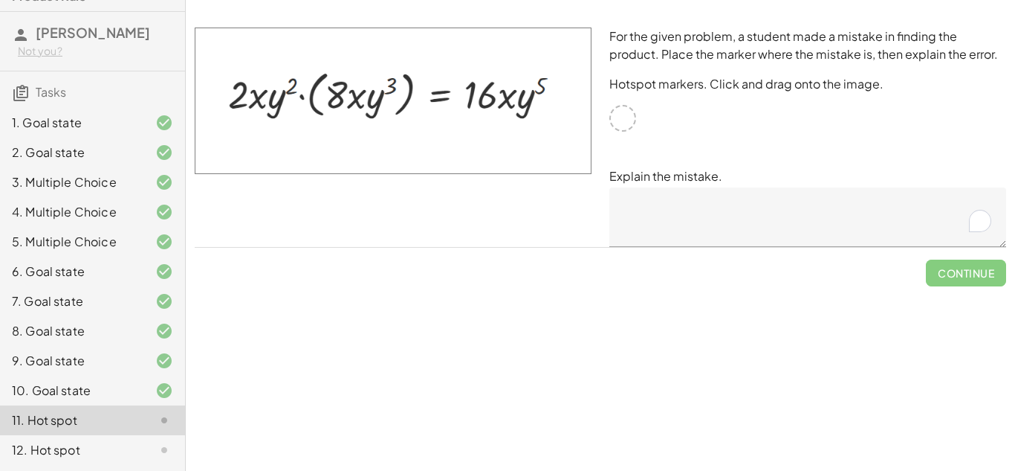
click at [670, 194] on textarea "To enrich screen reader interactions, please activate Accessibility in Grammarl…" at bounding box center [808, 216] width 397 height 59
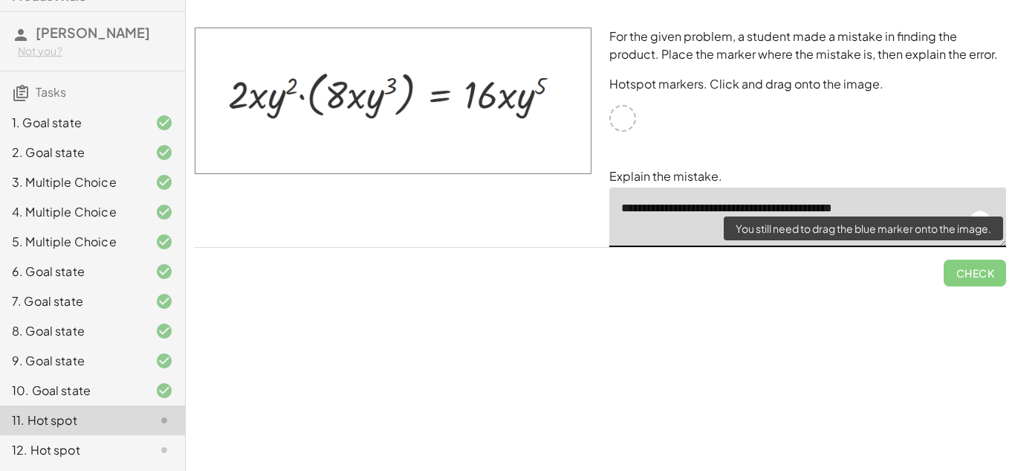
click at [984, 268] on span "Check" at bounding box center [975, 267] width 62 height 39
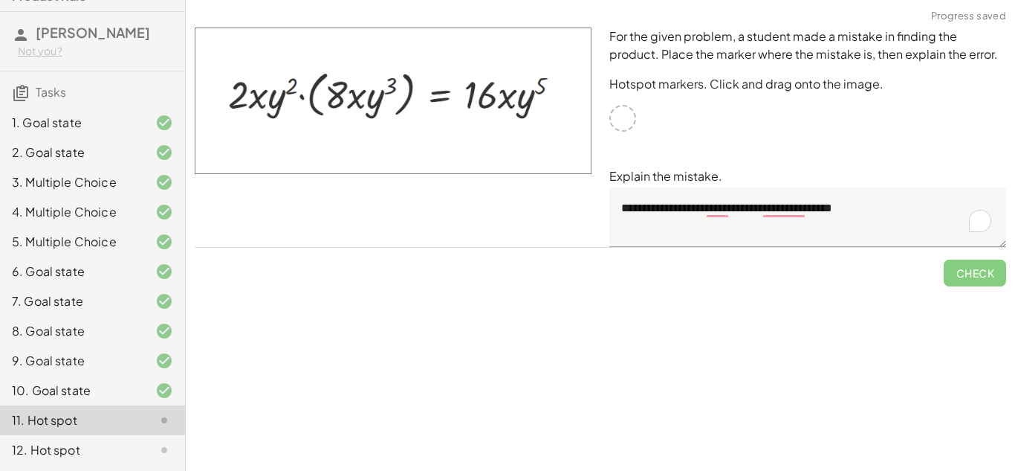
click at [670, 298] on div "Simplify. keyboard keypad undo undo redo redo fullscreen · x 4 · x 10 · x · x 4…" at bounding box center [601, 235] width 830 height 471
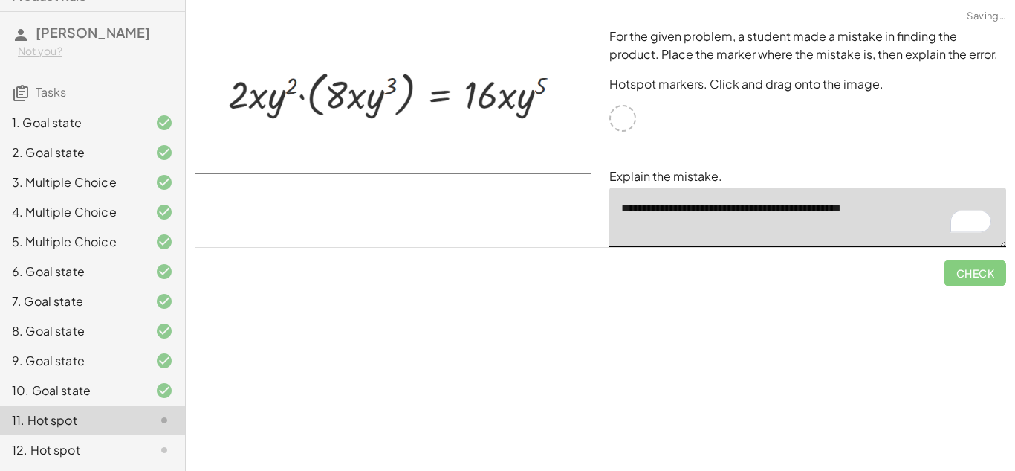
click at [882, 215] on textarea "**********" at bounding box center [808, 216] width 397 height 59
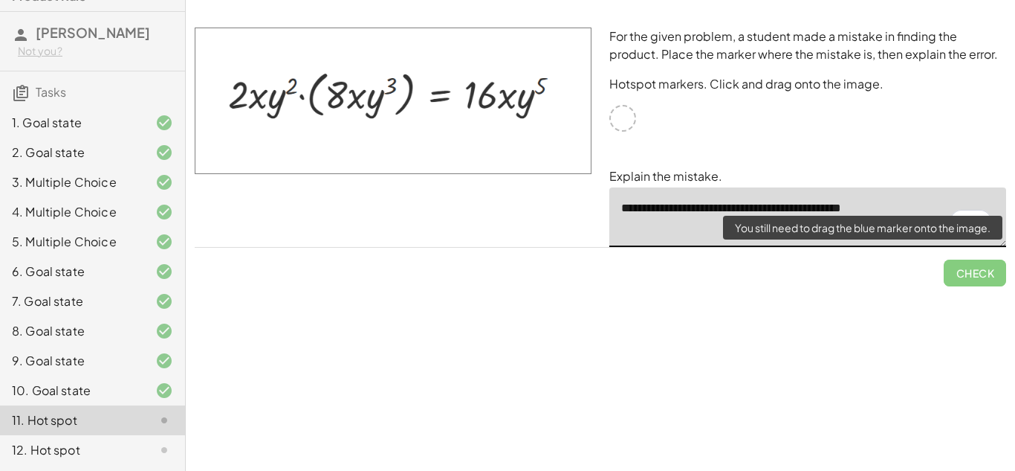
type textarea "**********"
click at [990, 263] on span "Check" at bounding box center [975, 267] width 62 height 39
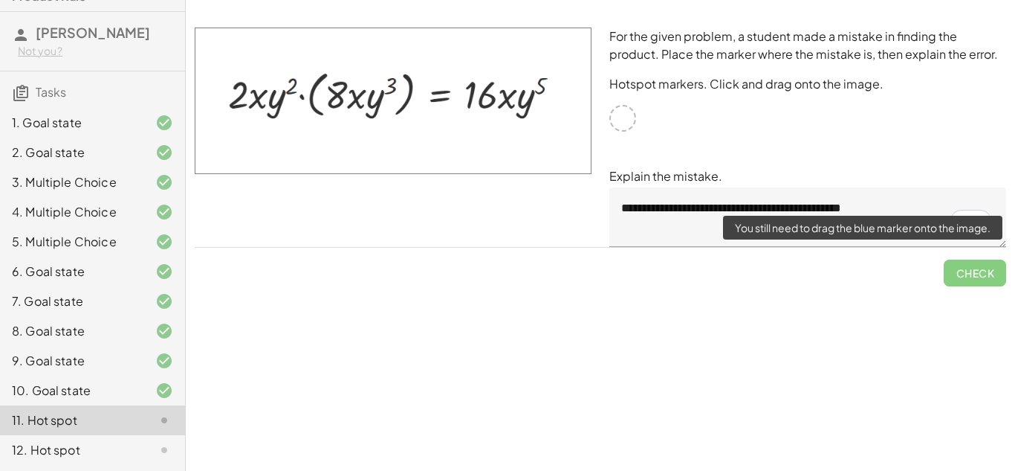
click at [984, 271] on span "Check" at bounding box center [975, 267] width 62 height 39
click at [983, 272] on span "Check" at bounding box center [975, 267] width 62 height 39
click at [973, 281] on span "Check" at bounding box center [975, 267] width 62 height 39
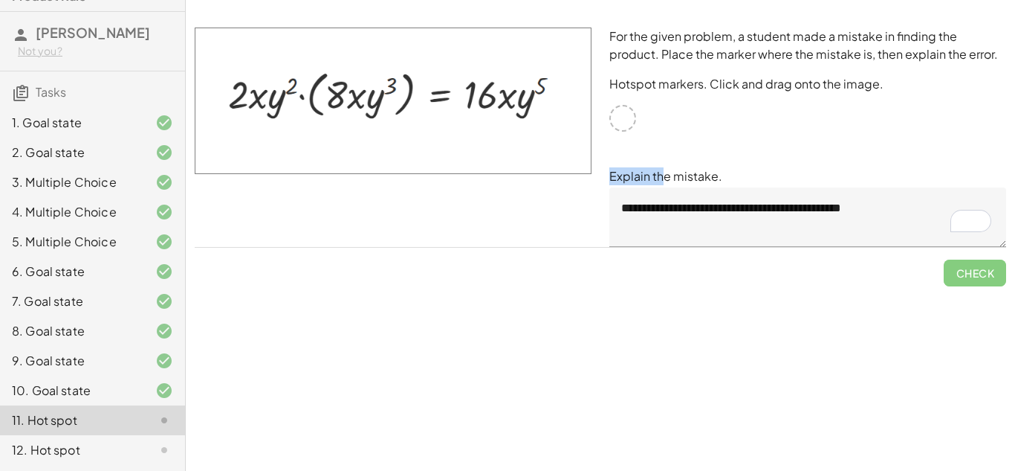
drag, startPoint x: 616, startPoint y: 117, endPoint x: 662, endPoint y: 163, distance: 65.2
click at [662, 163] on div "**********" at bounding box center [808, 137] width 415 height 237
click at [158, 450] on icon at bounding box center [164, 450] width 18 height 18
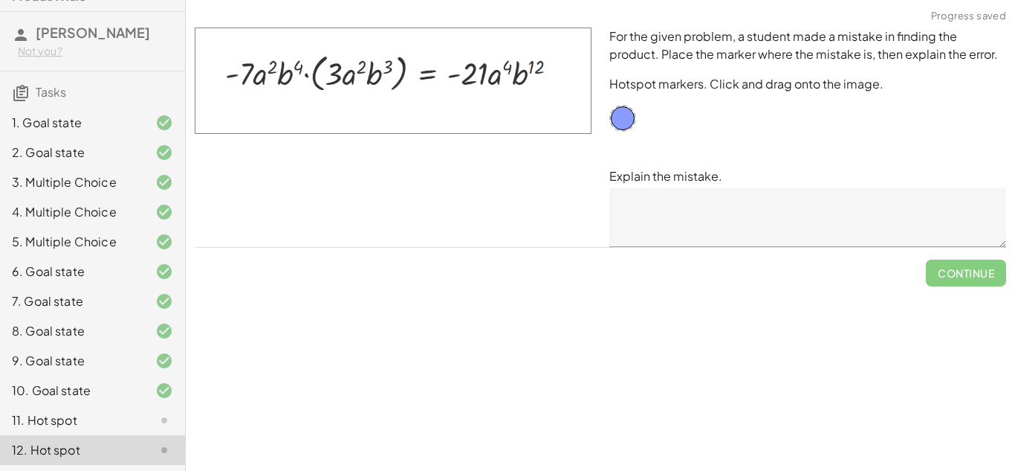
click at [158, 416] on icon at bounding box center [164, 420] width 18 height 18
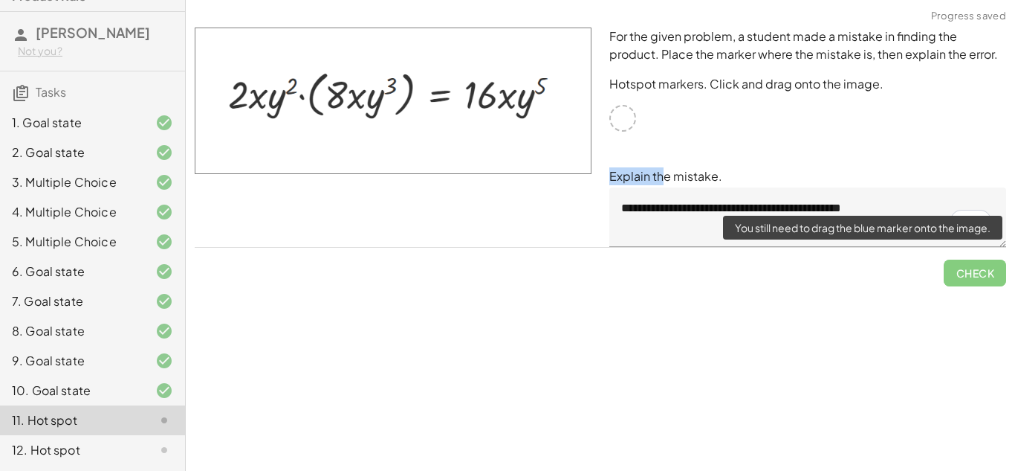
click at [965, 271] on span "Check" at bounding box center [975, 267] width 62 height 39
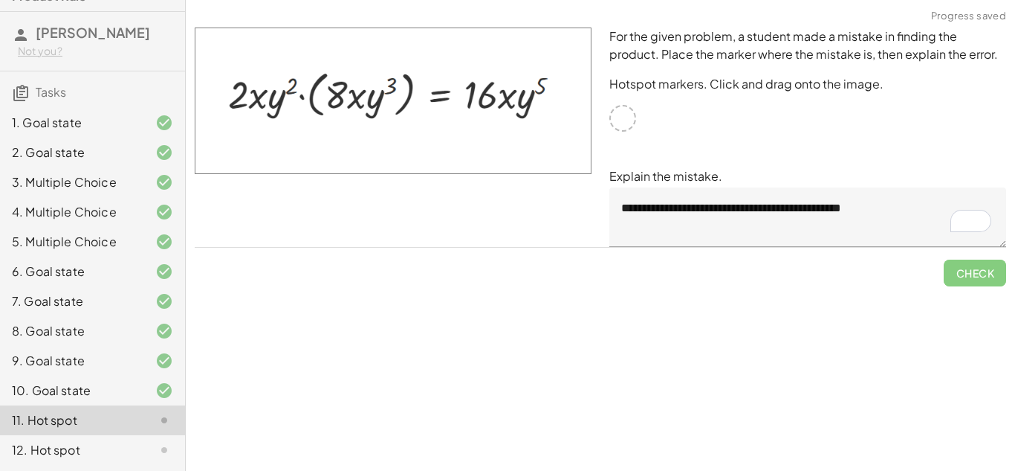
click at [831, 166] on div "**********" at bounding box center [808, 137] width 415 height 237
click at [88, 438] on div "12. Hot spot" at bounding box center [92, 450] width 185 height 30
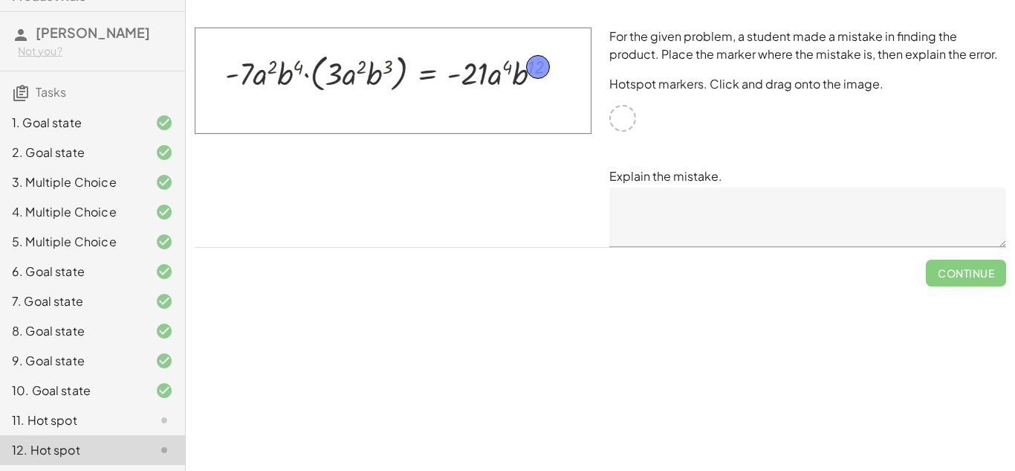
drag, startPoint x: 619, startPoint y: 122, endPoint x: 534, endPoint y: 71, distance: 99.1
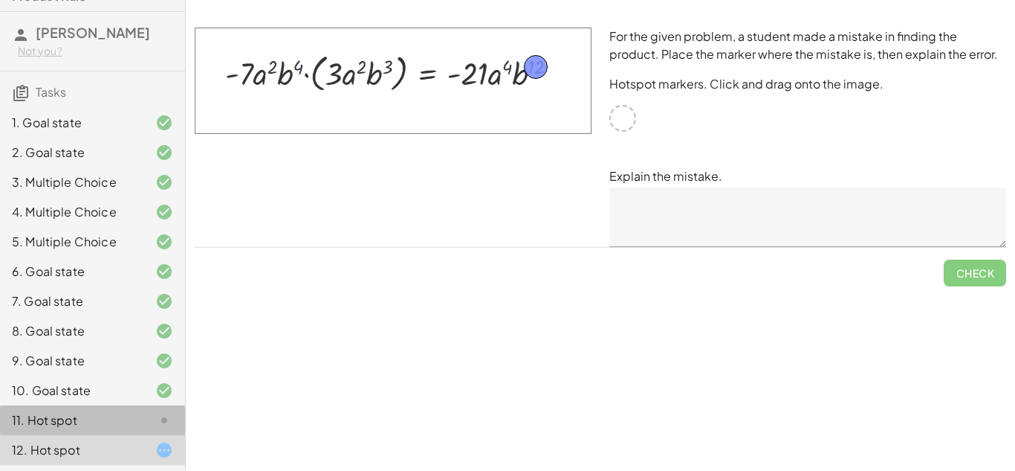
click at [156, 421] on icon at bounding box center [164, 420] width 18 height 18
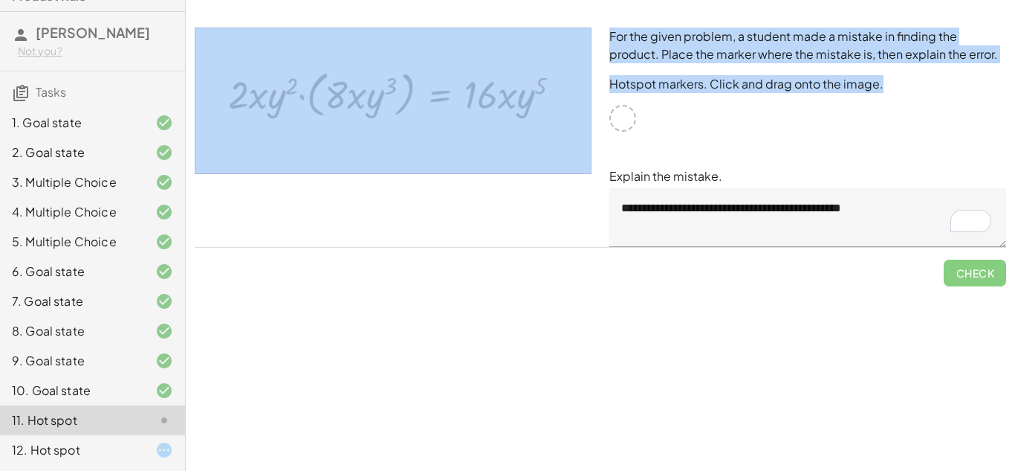
drag, startPoint x: 621, startPoint y: 116, endPoint x: 462, endPoint y: 98, distance: 160.1
click at [462, 98] on div "**********" at bounding box center [601, 137] width 830 height 237
click at [462, 98] on img at bounding box center [393, 101] width 397 height 146
click at [709, 125] on div "**********" at bounding box center [808, 137] width 415 height 237
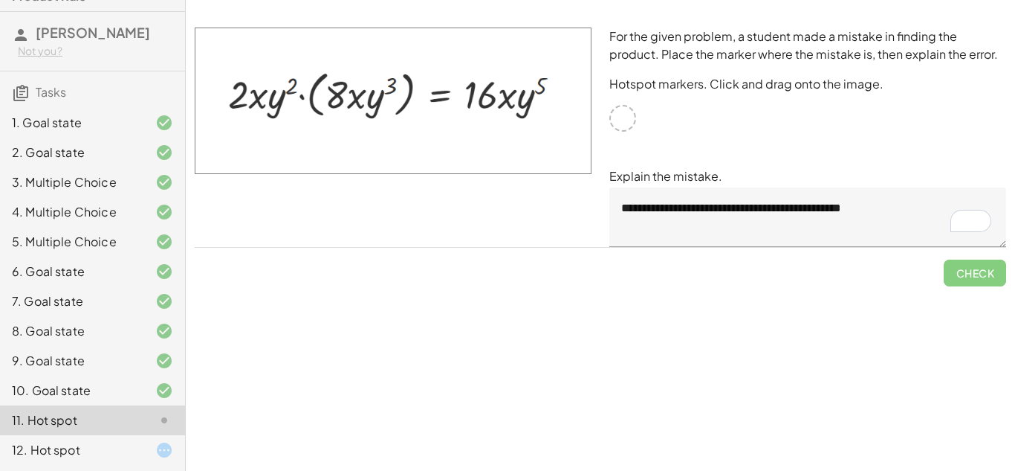
click at [709, 125] on div "**********" at bounding box center [808, 137] width 415 height 237
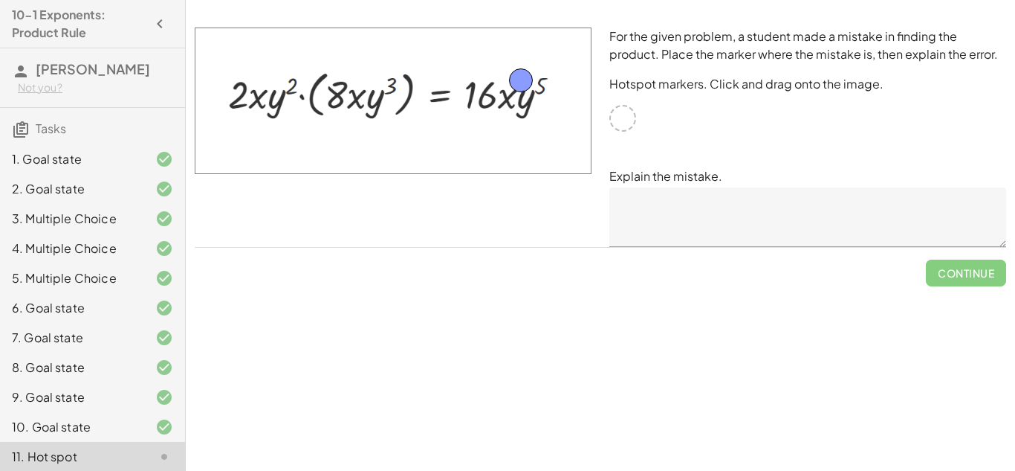
drag, startPoint x: 623, startPoint y: 116, endPoint x: 521, endPoint y: 78, distance: 108.7
click at [685, 178] on p "Explain the mistake." at bounding box center [808, 176] width 397 height 18
click at [681, 217] on textarea at bounding box center [808, 216] width 397 height 59
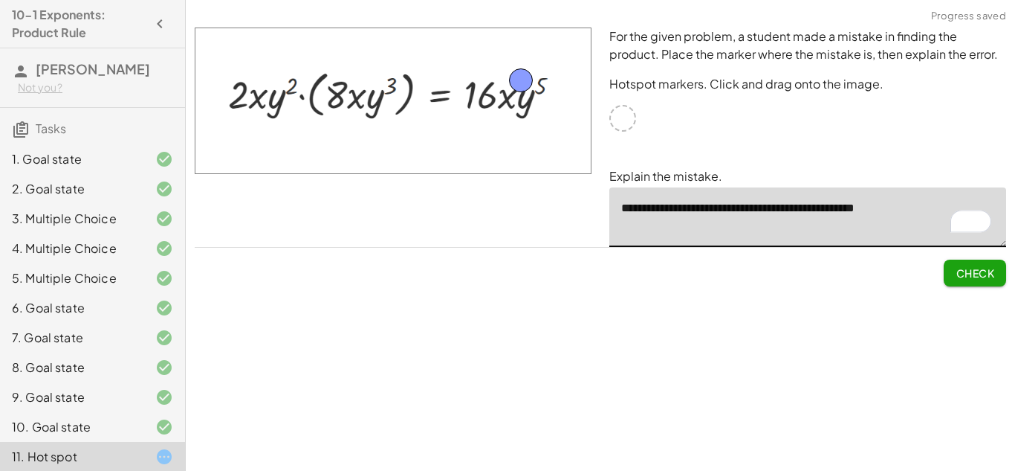
click at [924, 213] on textarea "**********" at bounding box center [808, 216] width 397 height 59
type textarea "**********"
click at [963, 278] on span "Check" at bounding box center [975, 272] width 39 height 13
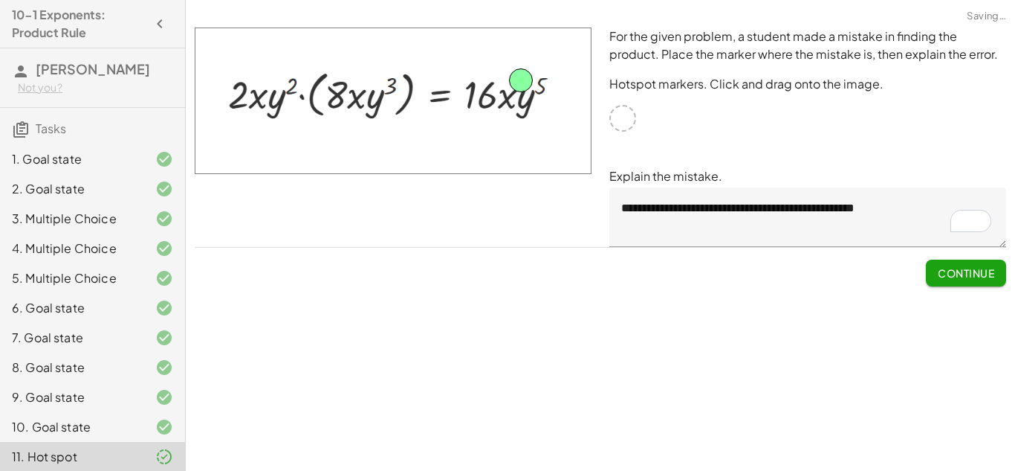
click at [945, 275] on span "Continue" at bounding box center [966, 272] width 56 height 13
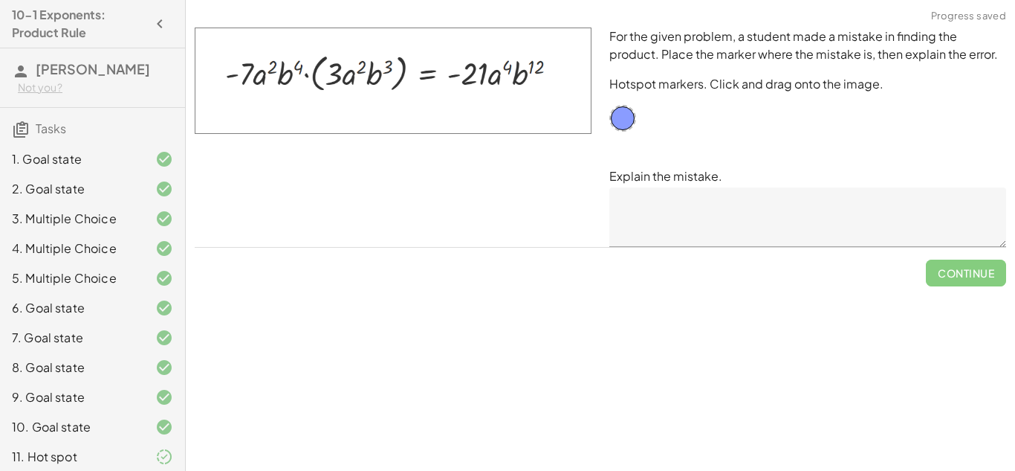
click at [774, 210] on textarea at bounding box center [808, 216] width 397 height 59
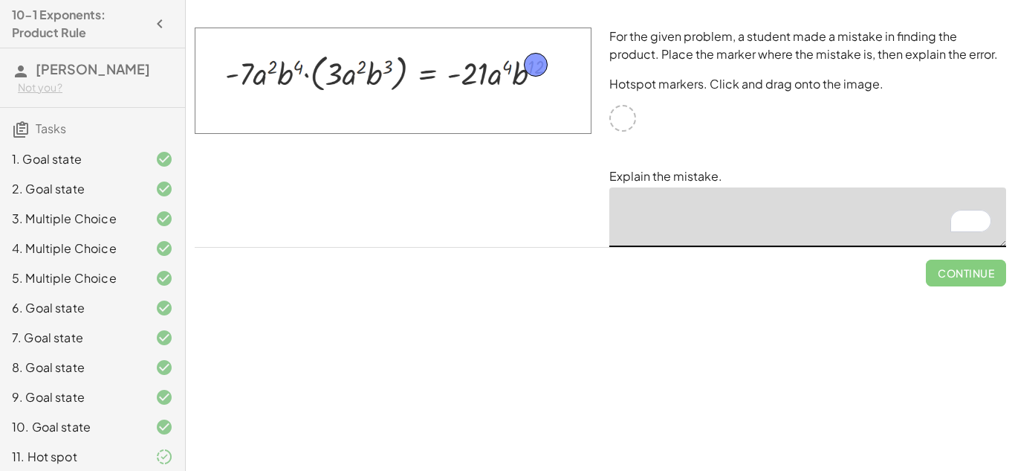
drag, startPoint x: 624, startPoint y: 119, endPoint x: 537, endPoint y: 66, distance: 101.7
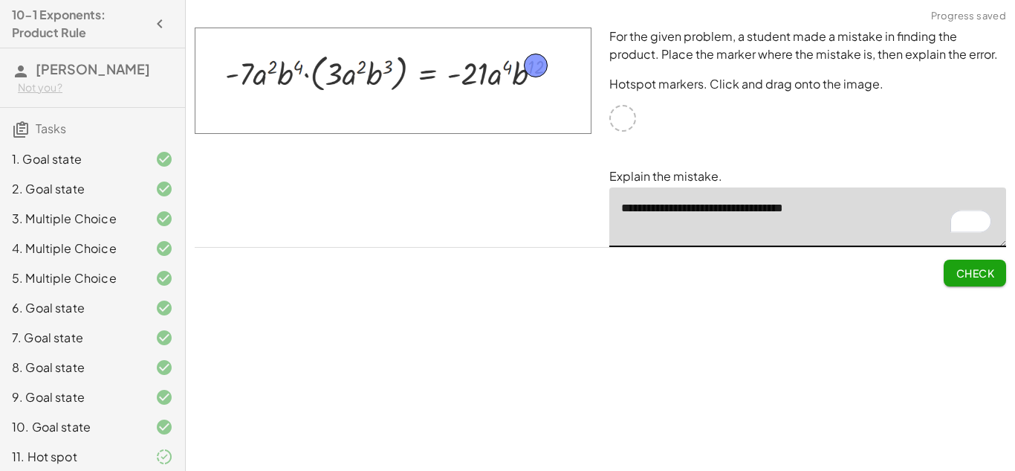
click at [854, 195] on textarea "**********" at bounding box center [808, 216] width 397 height 59
click at [870, 234] on textarea "**********" at bounding box center [808, 216] width 397 height 59
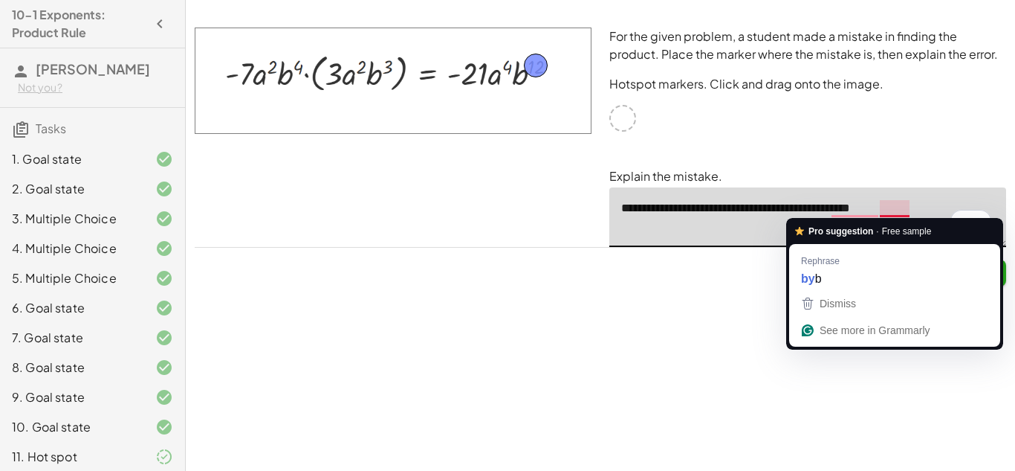
click at [942, 191] on textarea "**********" at bounding box center [808, 216] width 397 height 59
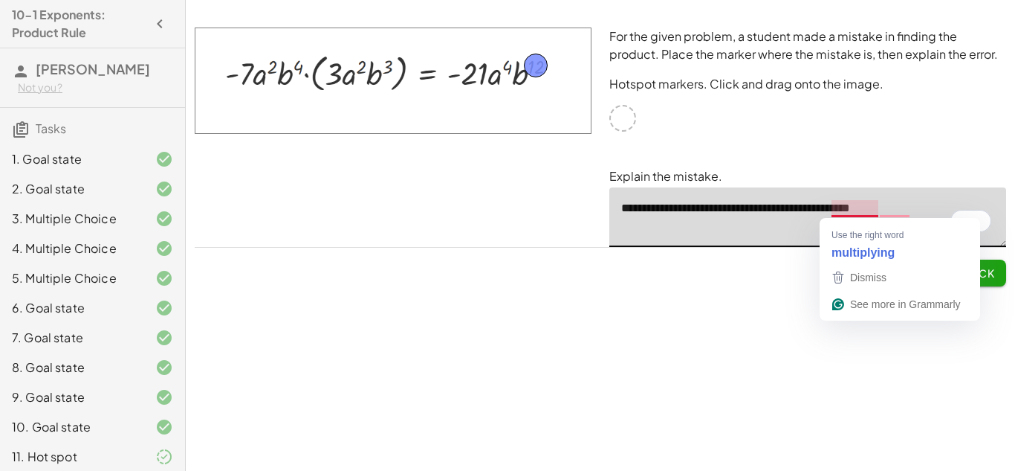
click at [876, 210] on textarea "**********" at bounding box center [808, 216] width 397 height 59
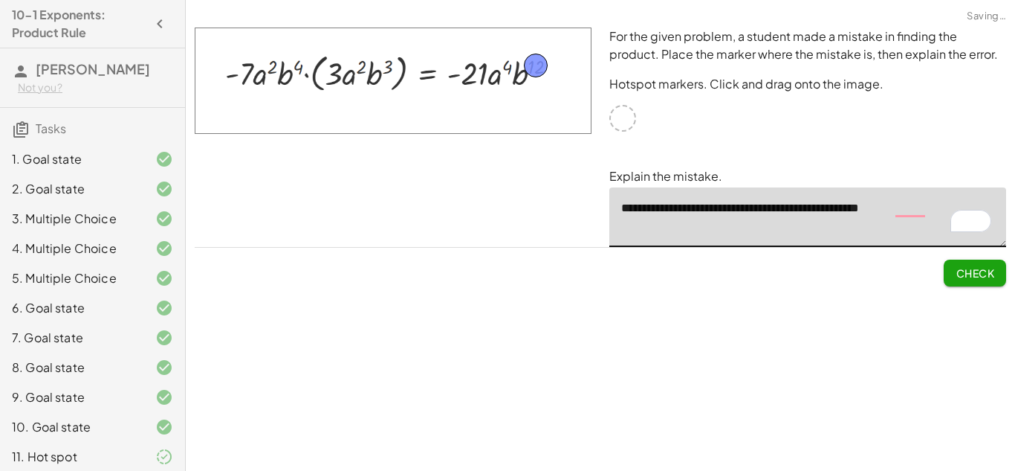
click at [906, 235] on textarea "**********" at bounding box center [808, 216] width 397 height 59
click at [928, 207] on textarea "**********" at bounding box center [808, 216] width 397 height 59
click at [925, 201] on textarea "**********" at bounding box center [808, 216] width 397 height 59
type textarea "**********"
click at [977, 275] on span "Check" at bounding box center [975, 272] width 39 height 13
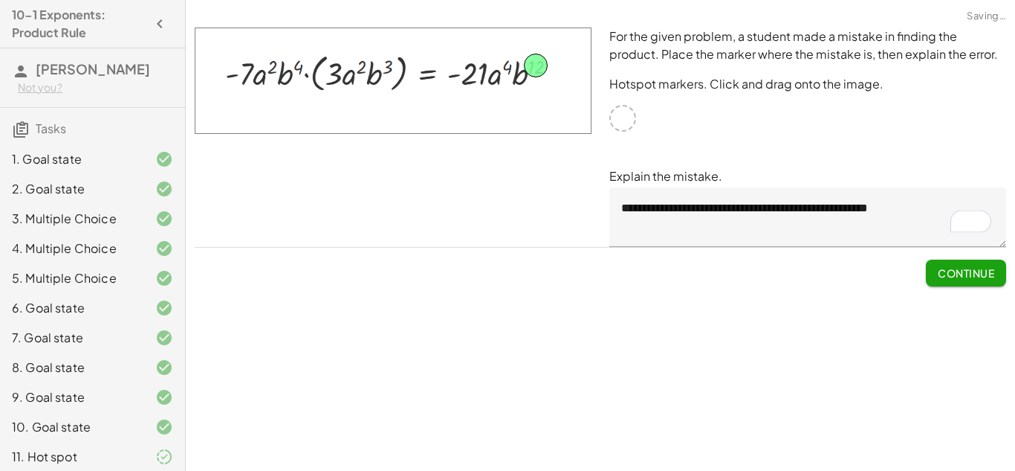
click at [977, 275] on span "Continue" at bounding box center [966, 272] width 56 height 13
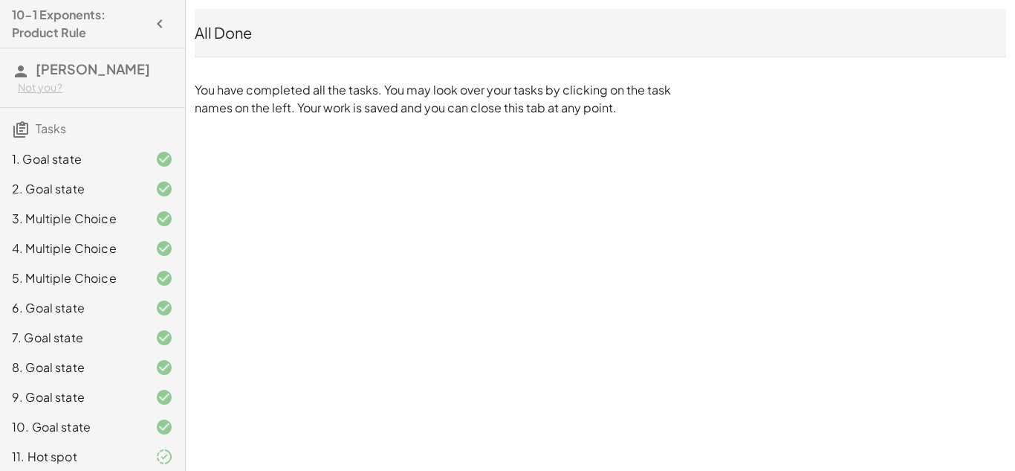
click at [94, 423] on div "10. Goal state" at bounding box center [72, 427] width 120 height 18
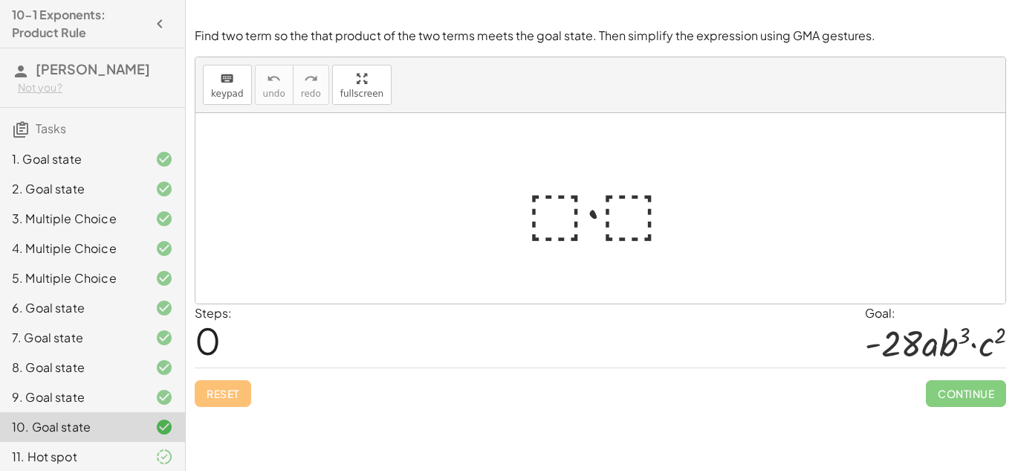
scroll to position [36, 0]
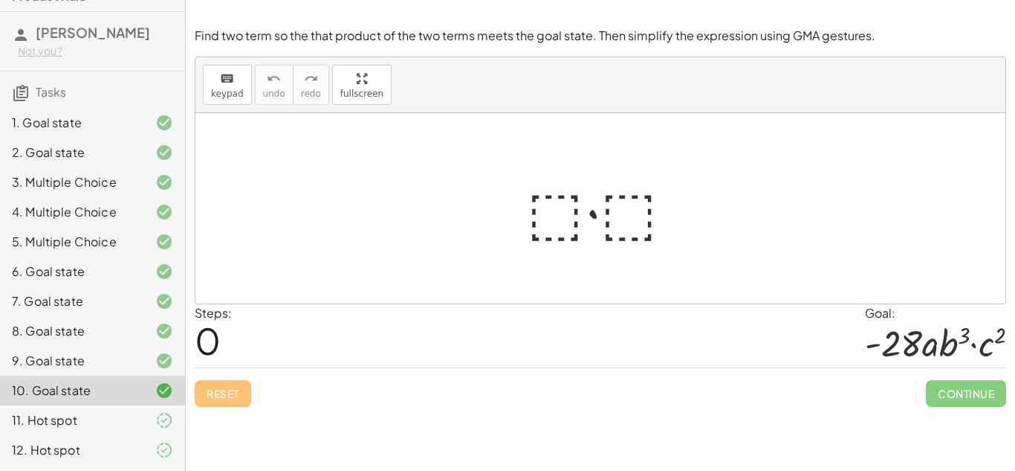
click at [161, 453] on icon at bounding box center [164, 450] width 18 height 18
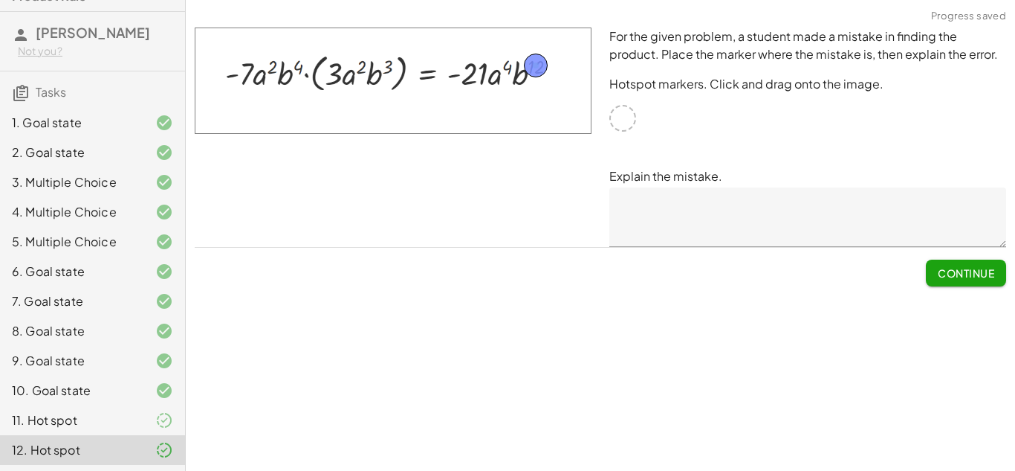
click at [980, 271] on span "Continue" at bounding box center [966, 272] width 56 height 13
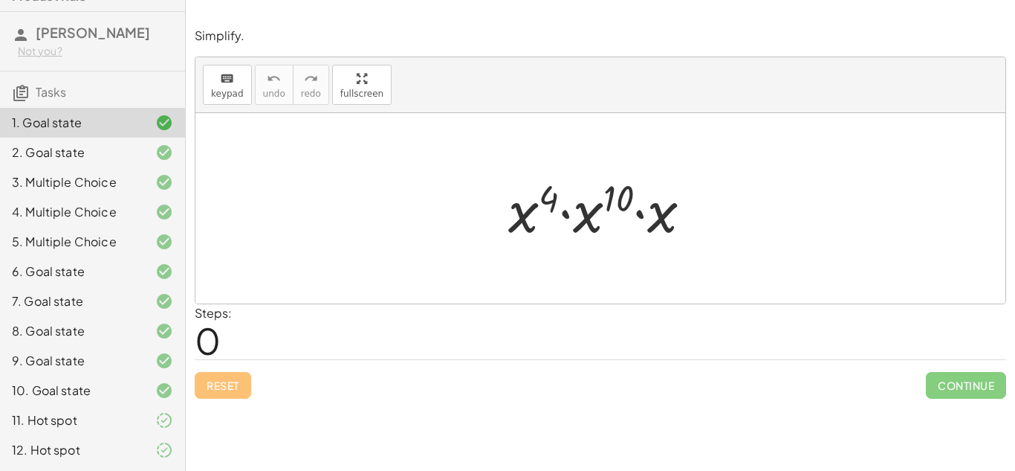
click at [152, 438] on div "12. Hot spot" at bounding box center [92, 450] width 185 height 30
